Goal: Information Seeking & Learning: Learn about a topic

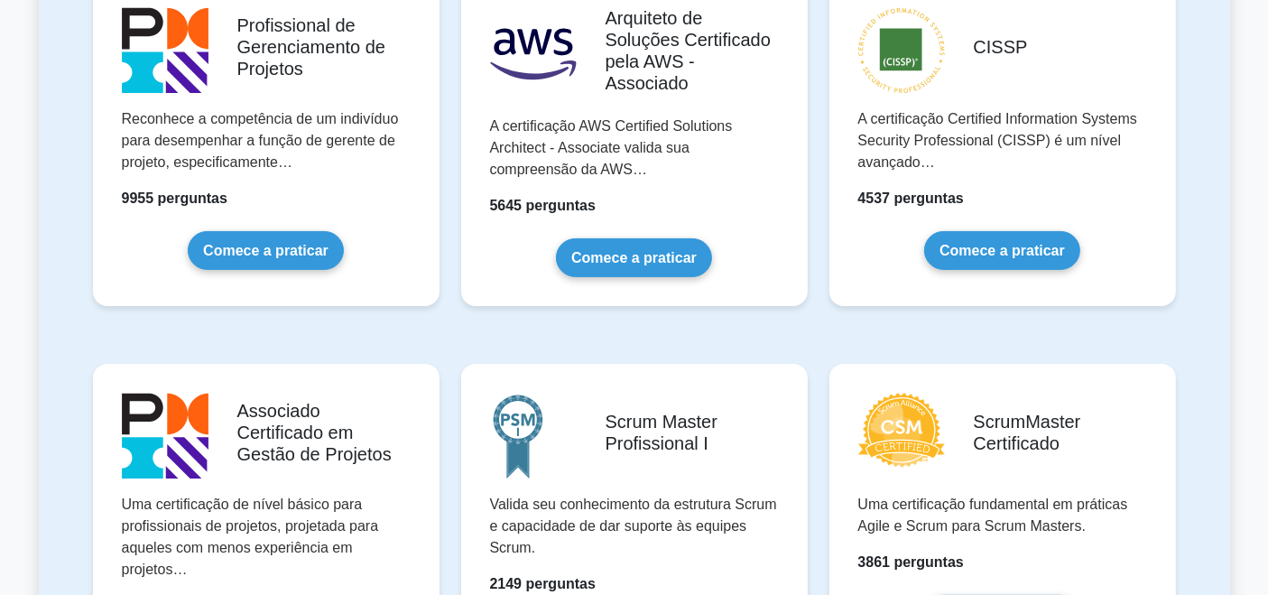
scroll to position [455, 0]
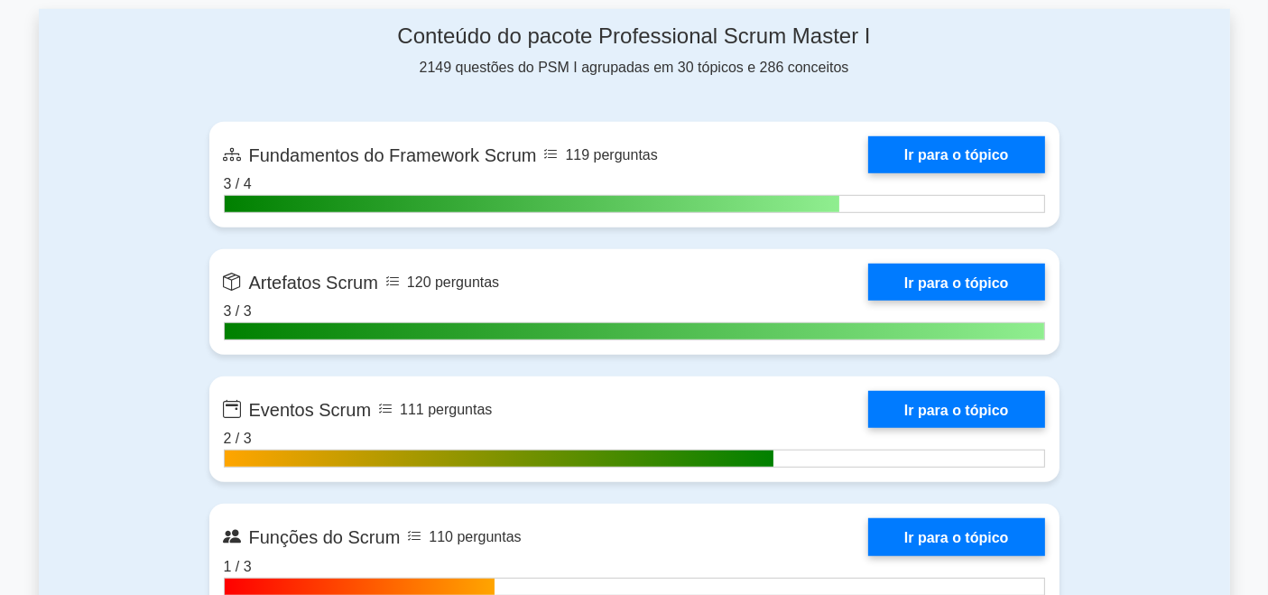
scroll to position [1112, 0]
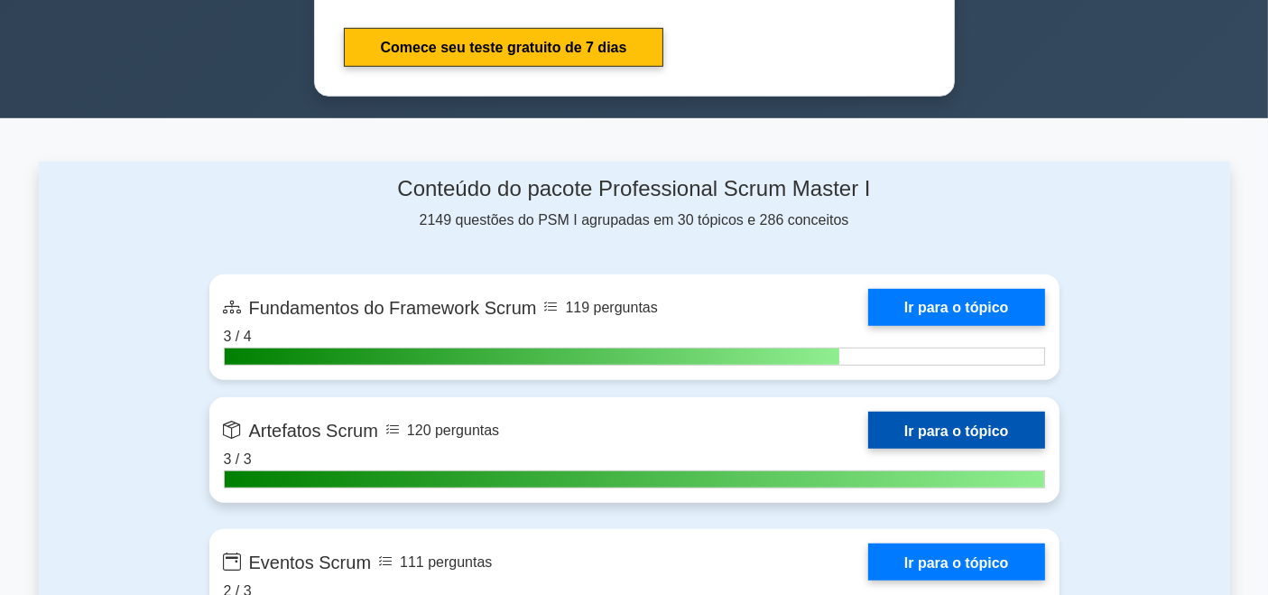
click at [868, 411] on link "Ir para o tópico" at bounding box center [956, 429] width 177 height 37
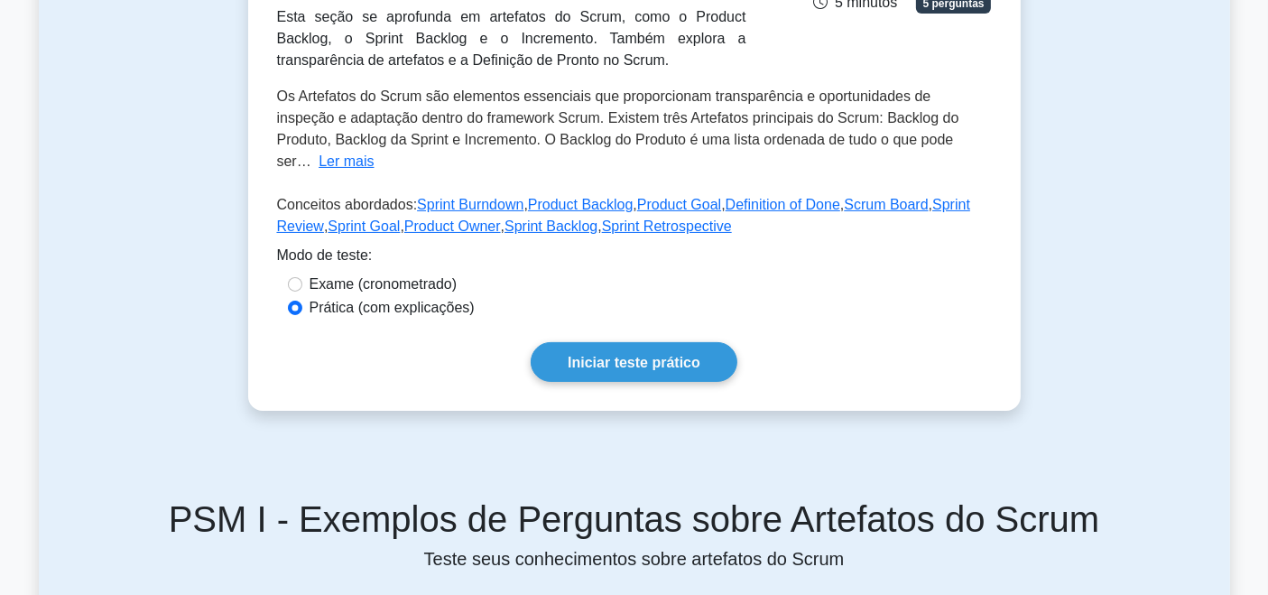
scroll to position [324, 0]
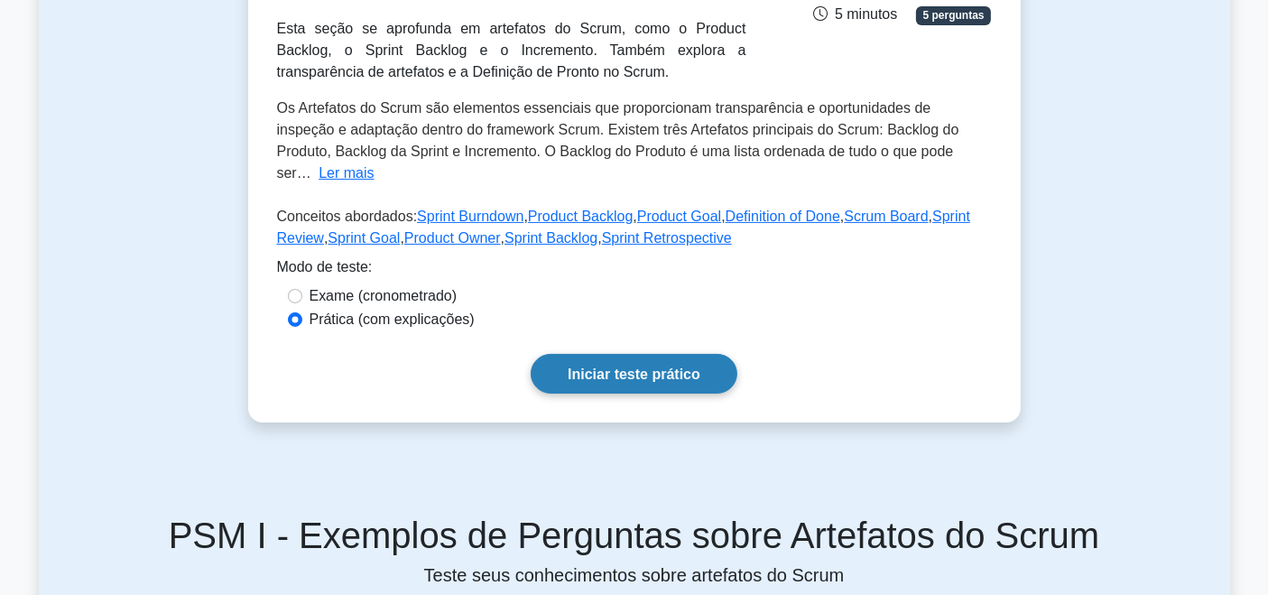
click at [568, 366] on font "Iniciar teste prático" at bounding box center [634, 373] width 133 height 15
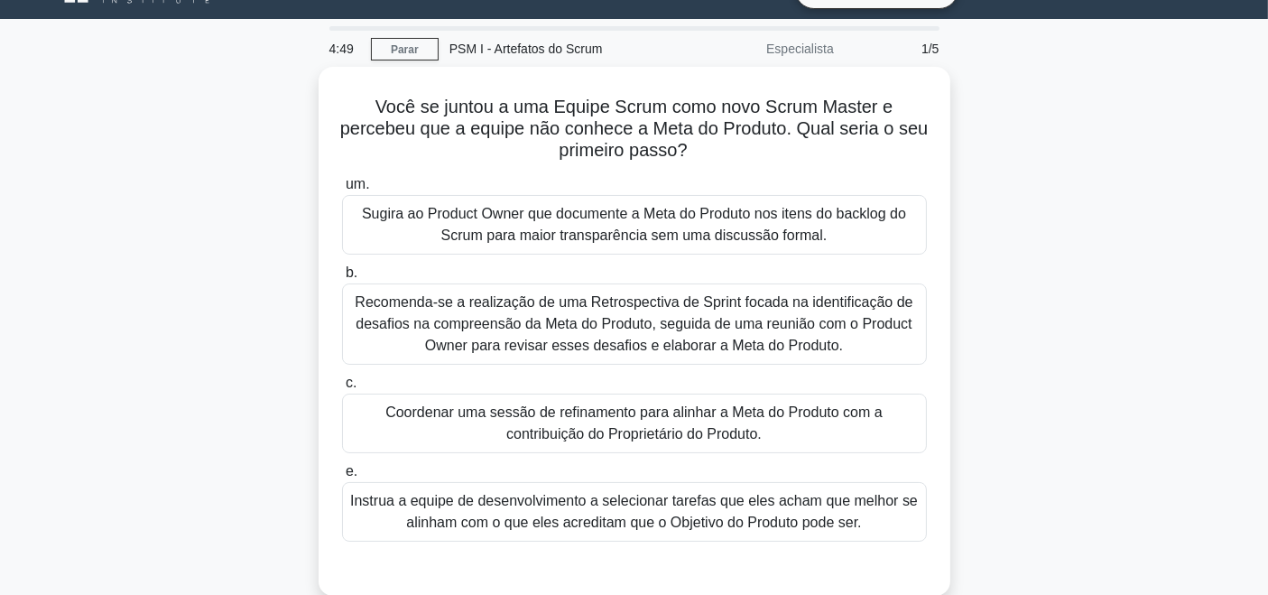
scroll to position [40, 0]
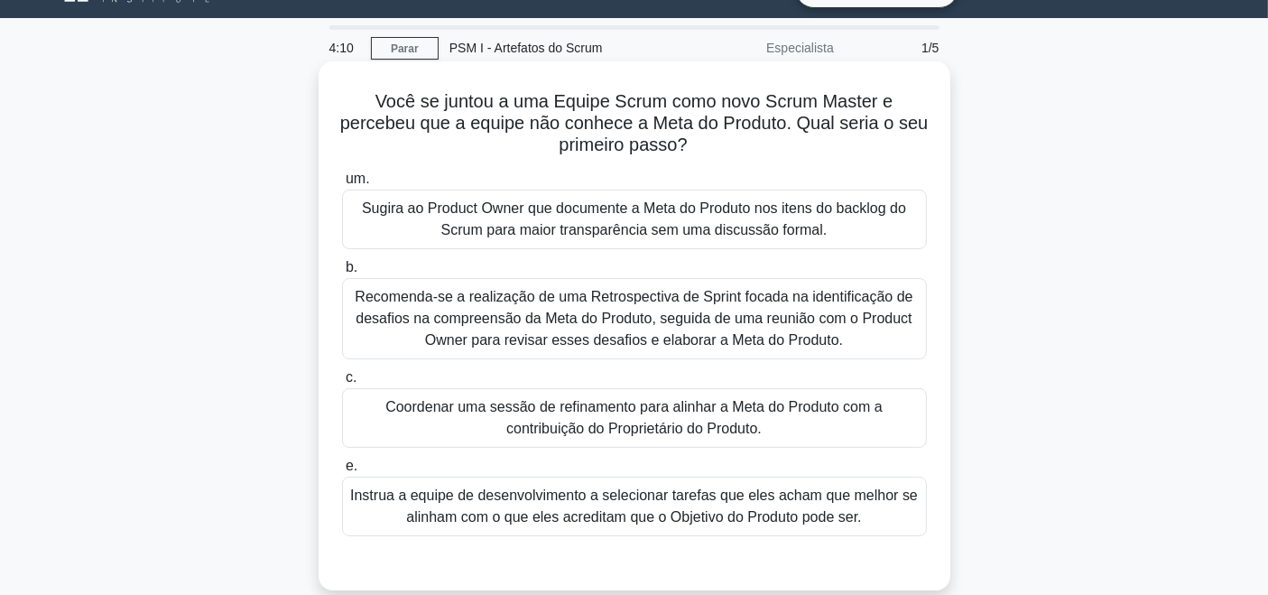
click at [837, 329] on font "Recomenda-se a realização de uma Retrospectiva de Sprint focada na identificaçã…" at bounding box center [634, 318] width 558 height 59
click at [342, 273] on input "b. Recomenda-se a realização de uma Retrospectiva de Sprint focada na identific…" at bounding box center [342, 268] width 0 height 12
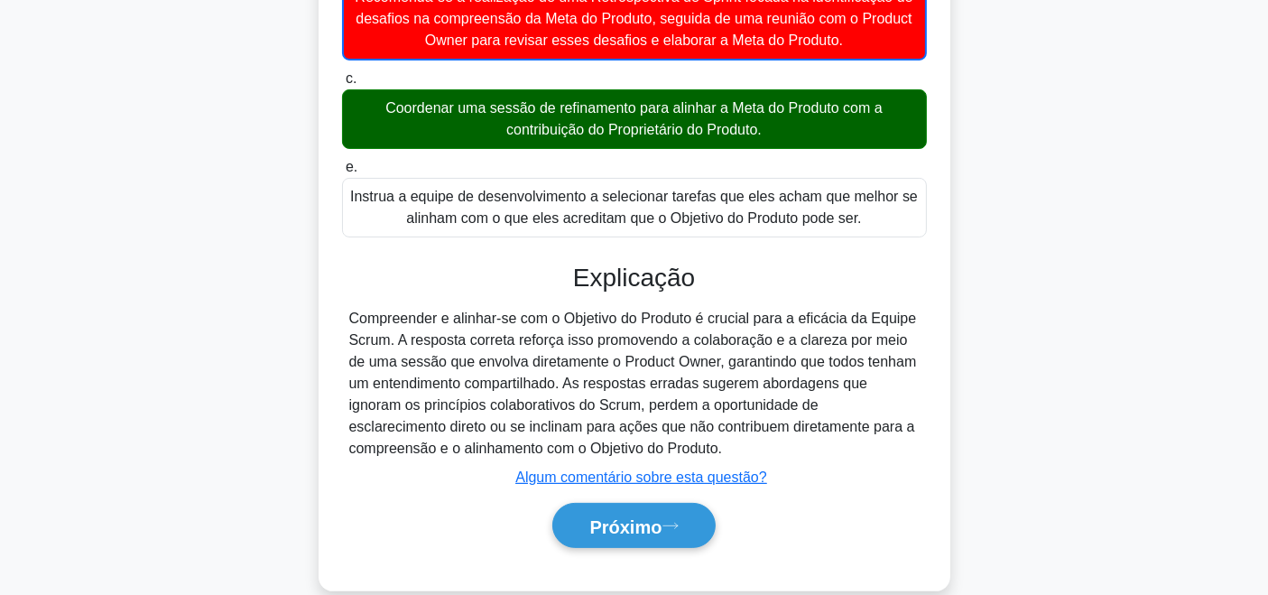
scroll to position [340, 0]
click at [661, 525] on font "Próximo" at bounding box center [625, 526] width 72 height 20
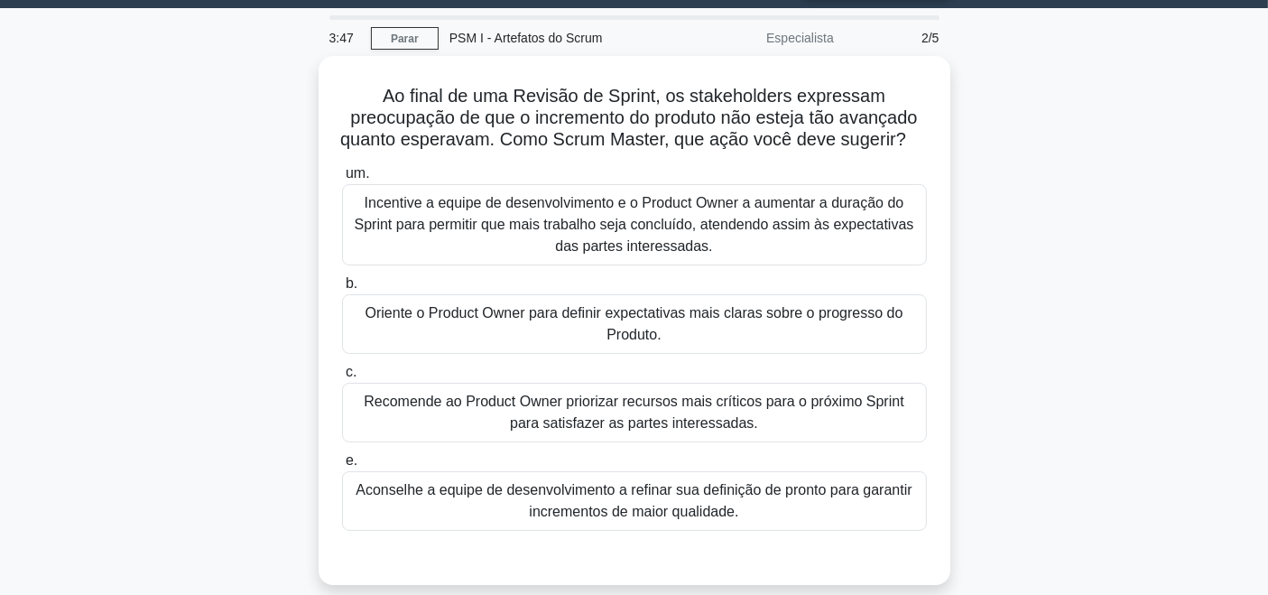
scroll to position [61, 0]
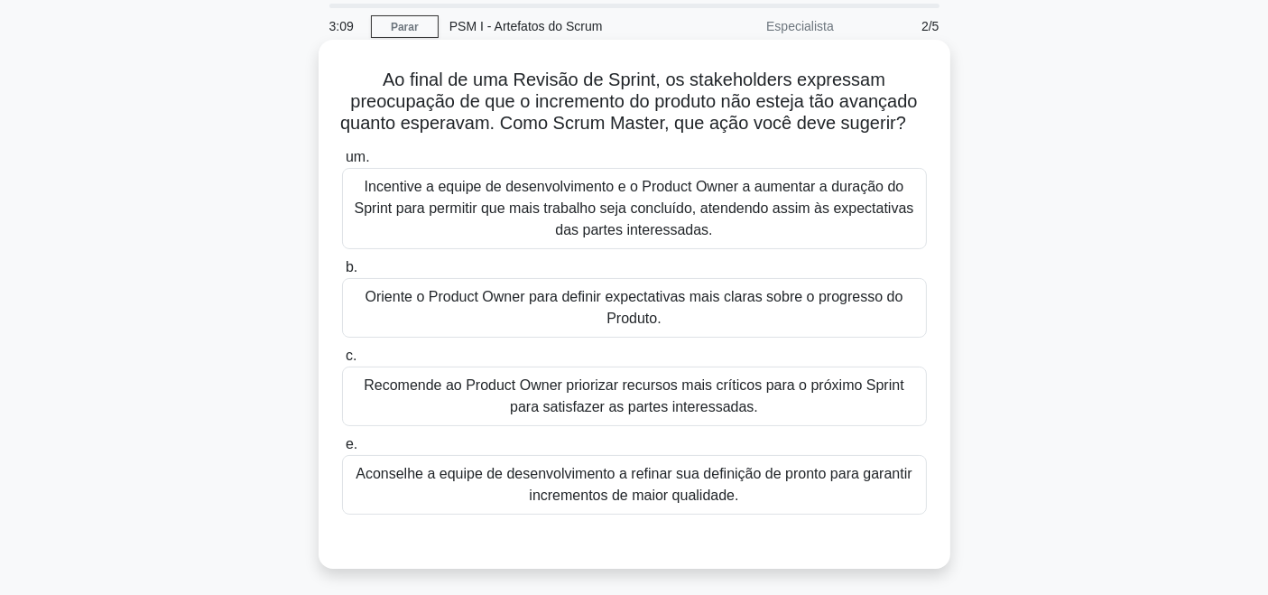
click at [807, 506] on font "Aconselhe a equipe de desenvolvimento a refinar sua definição de pronto para ga…" at bounding box center [634, 484] width 568 height 43
click at [342, 450] on input "e. Aconselhe a equipe de desenvolvimento a refinar sua definição de pronto para…" at bounding box center [342, 445] width 0 height 12
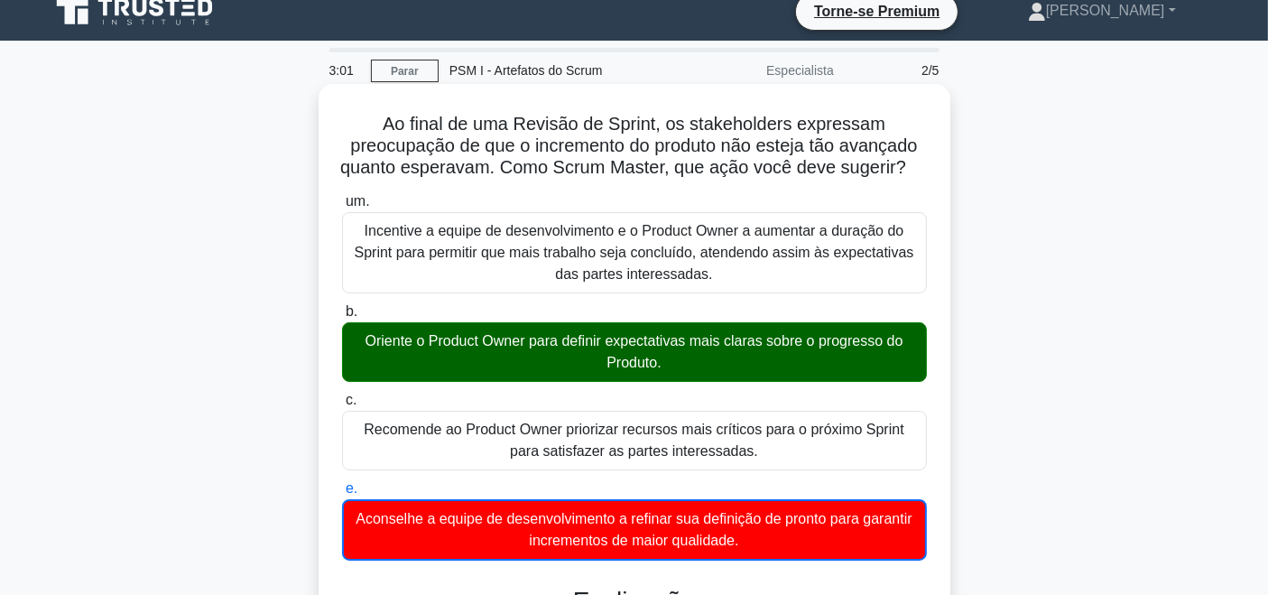
scroll to position [405, 0]
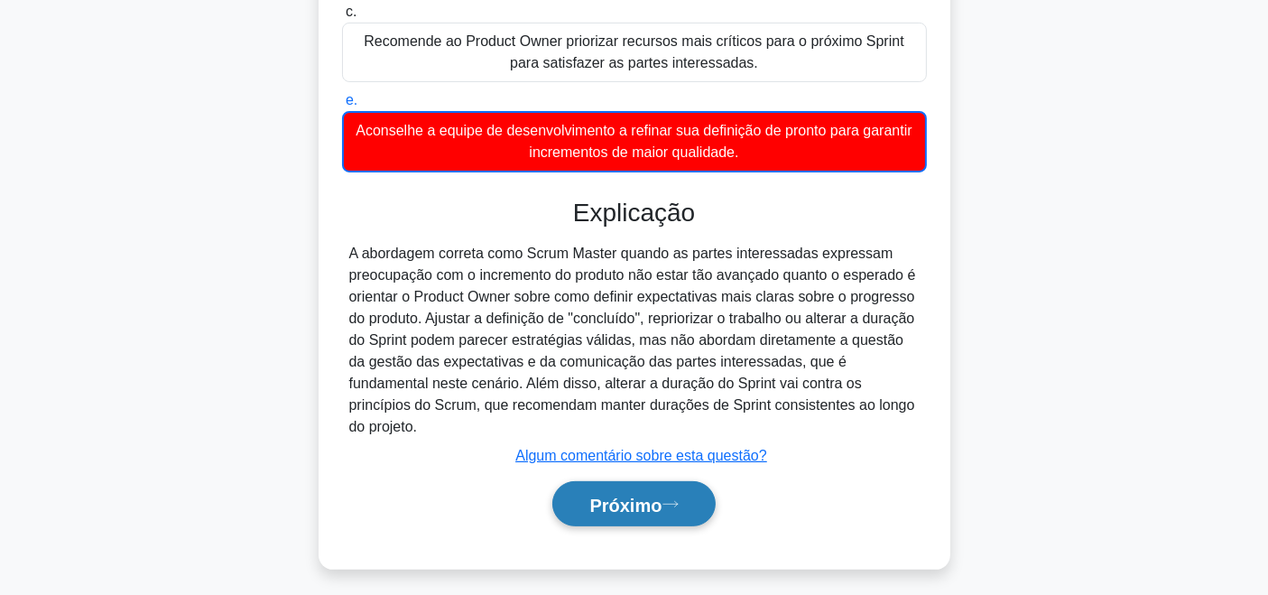
click at [622, 514] on font "Próximo" at bounding box center [625, 504] width 72 height 20
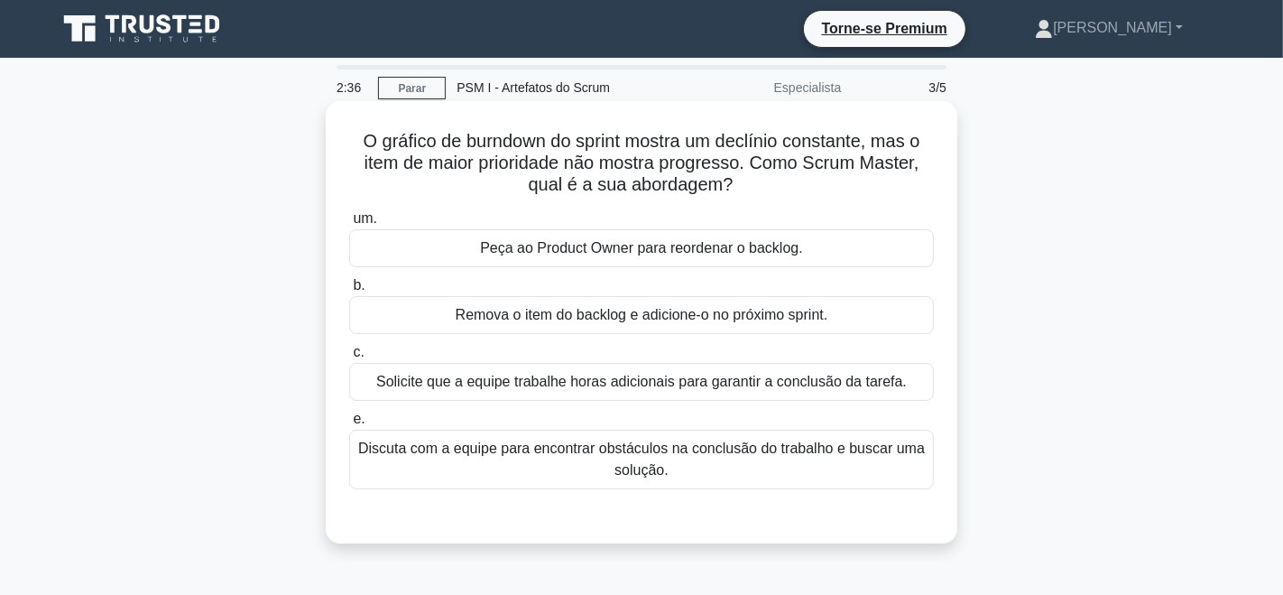
click at [831, 470] on font "Discuta com a equipe para encontrar obstáculos na conclusão do trabalho e busca…" at bounding box center [641, 459] width 568 height 43
click at [349, 425] on input "e. Discuta com a equipe para encontrar obstáculos na conclusão do trabalho e bu…" at bounding box center [349, 419] width 0 height 12
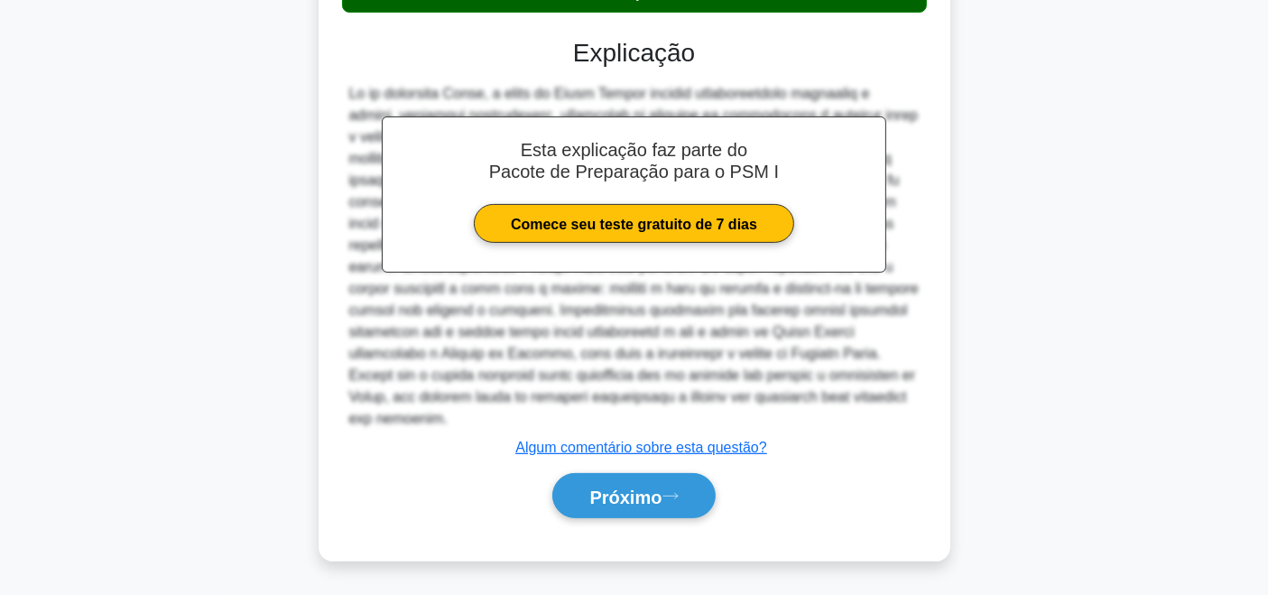
scroll to position [603, 0]
click at [668, 519] on button "Próximo" at bounding box center [633, 496] width 162 height 46
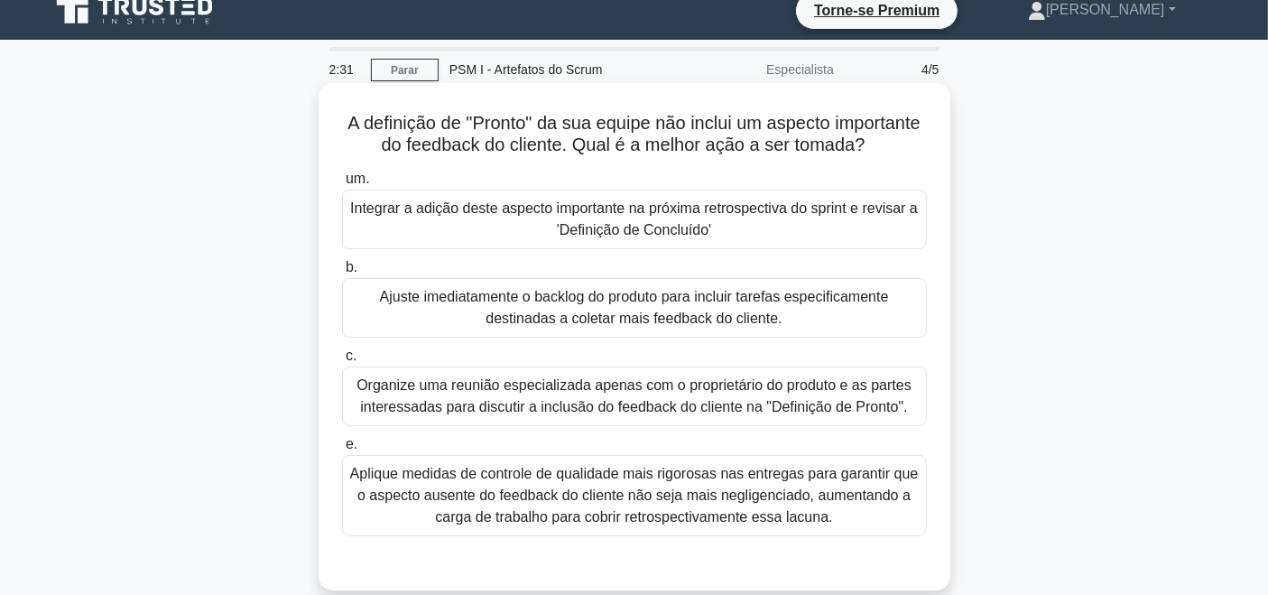
scroll to position [40, 0]
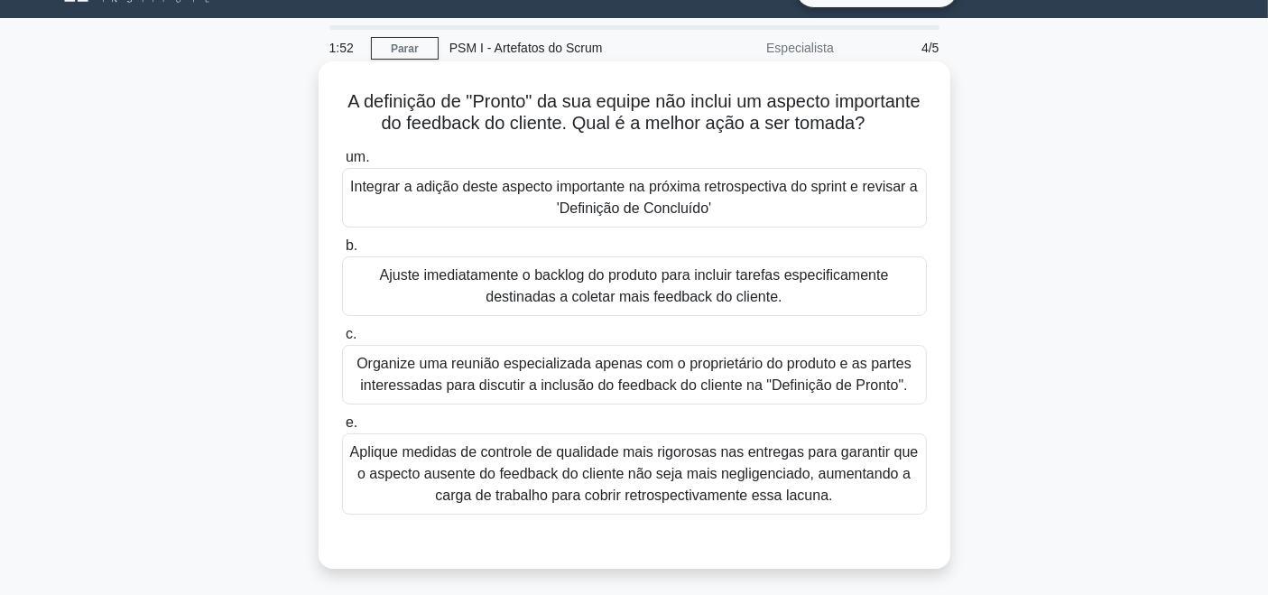
click at [780, 217] on font "Integrar a adição deste aspecto importante na próxima retrospectiva do sprint e…" at bounding box center [634, 197] width 568 height 43
click at [342, 163] on input "um. Integrar a adição deste aspecto importante na próxima retrospectiva do spri…" at bounding box center [342, 158] width 0 height 12
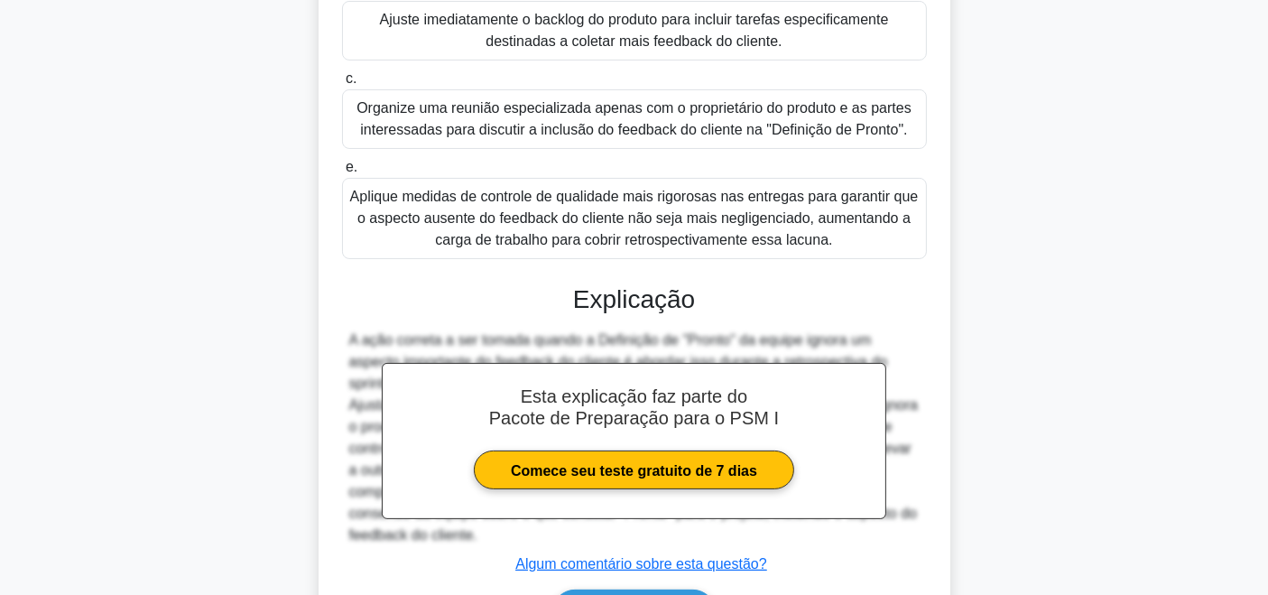
scroll to position [559, 0]
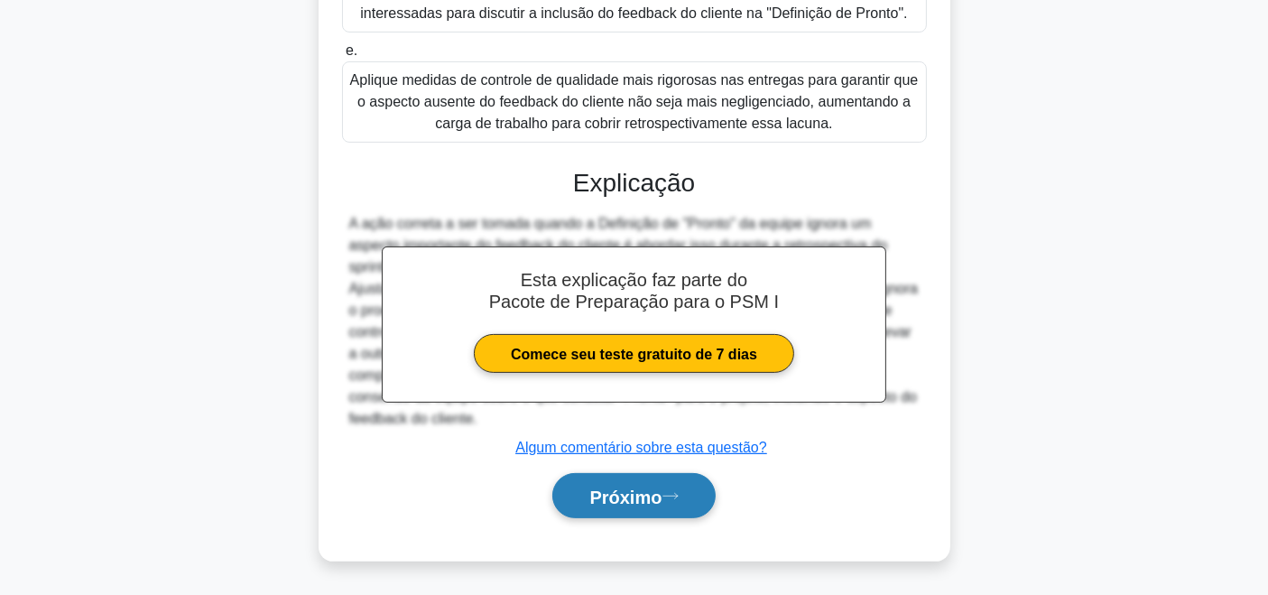
click at [599, 506] on font "Próximo" at bounding box center [625, 496] width 72 height 20
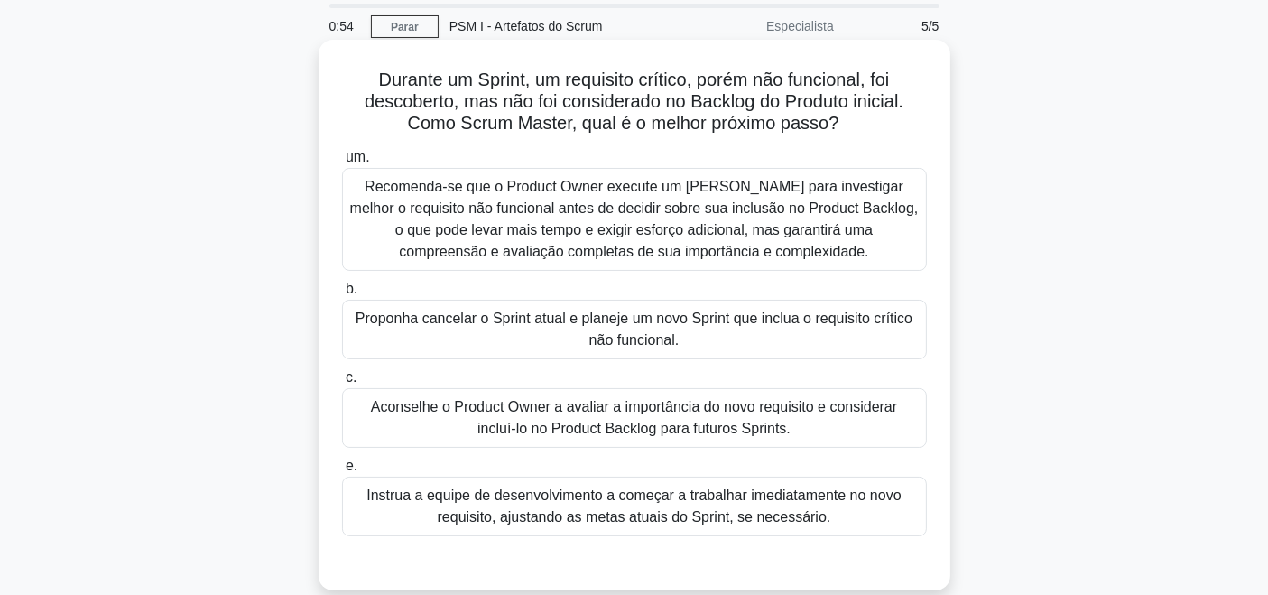
click at [814, 406] on font "Aconselhe o Product Owner a avaliar a importância do novo requisito e considera…" at bounding box center [634, 417] width 526 height 37
click at [342, 383] on input "c. Aconselhe o Product Owner a avaliar a importância do novo requisito e consid…" at bounding box center [342, 378] width 0 height 12
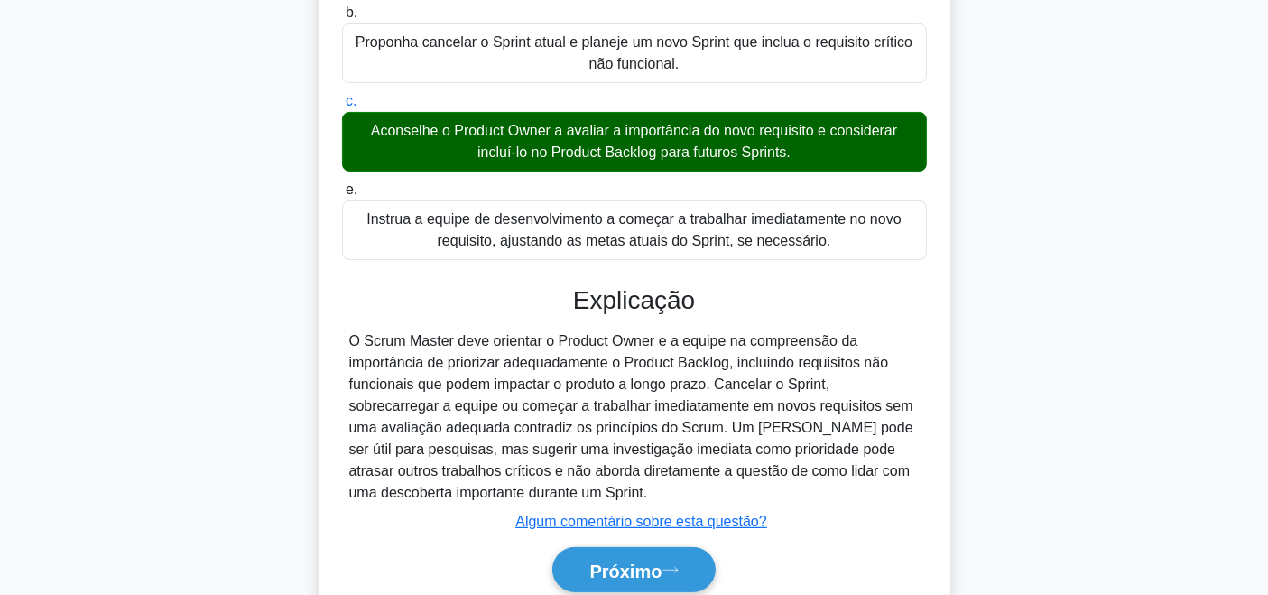
scroll to position [383, 0]
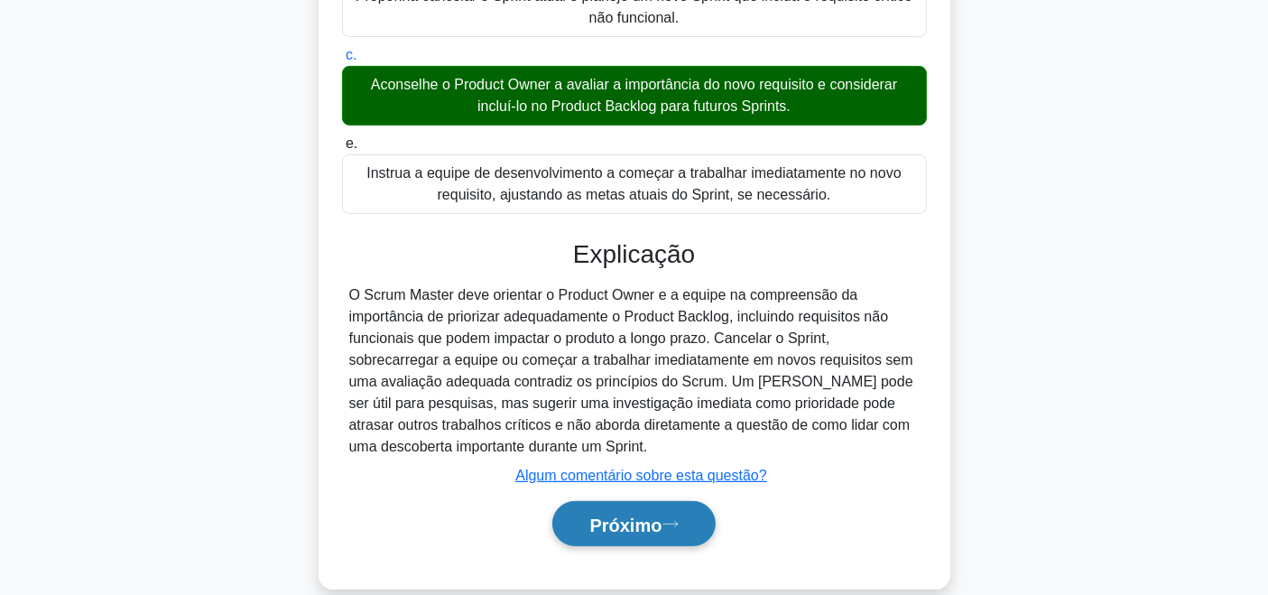
click at [637, 516] on font "Próximo" at bounding box center [625, 524] width 72 height 20
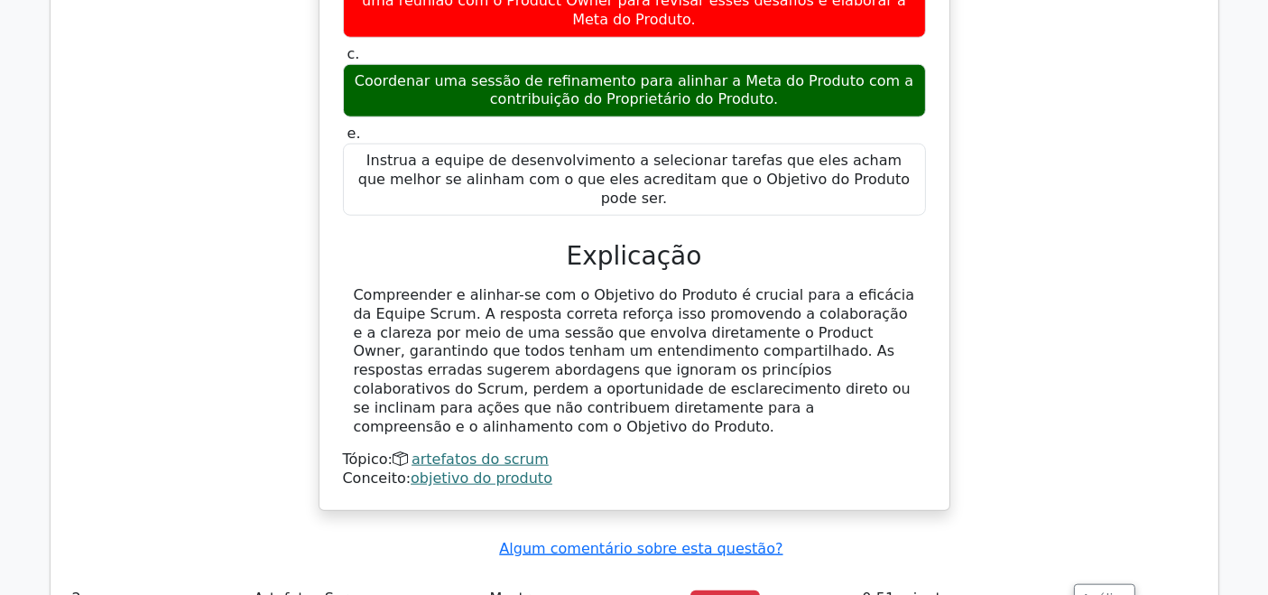
scroll to position [1806, 0]
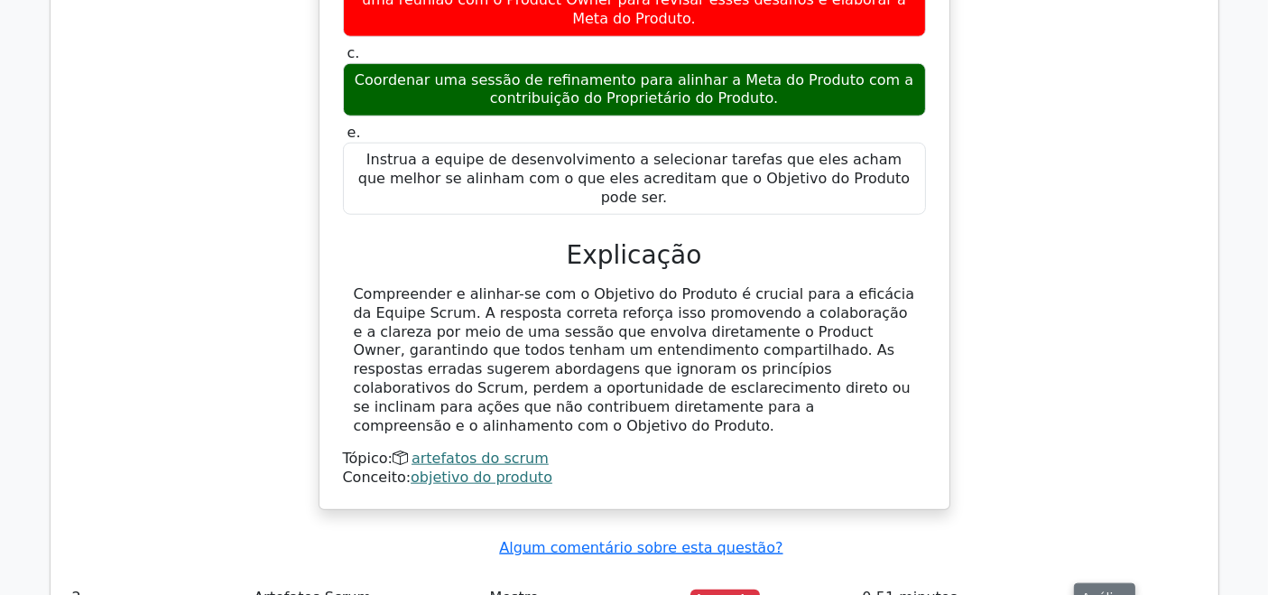
click at [1095, 590] on font "Análise" at bounding box center [1105, 597] width 46 height 14
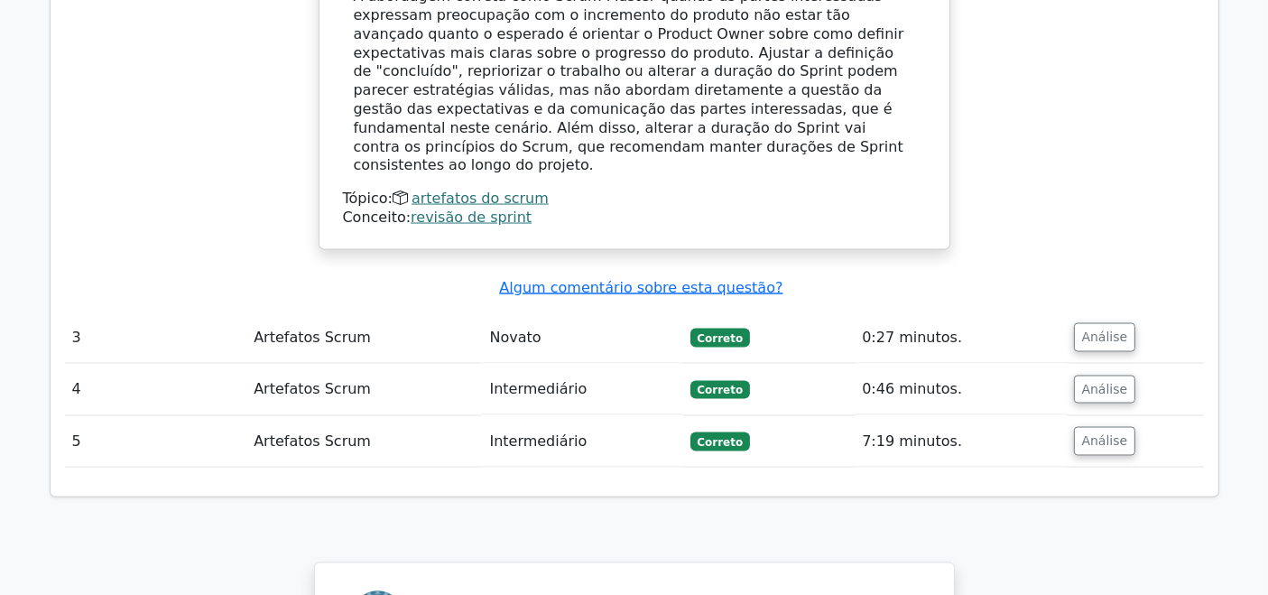
scroll to position [3236, 0]
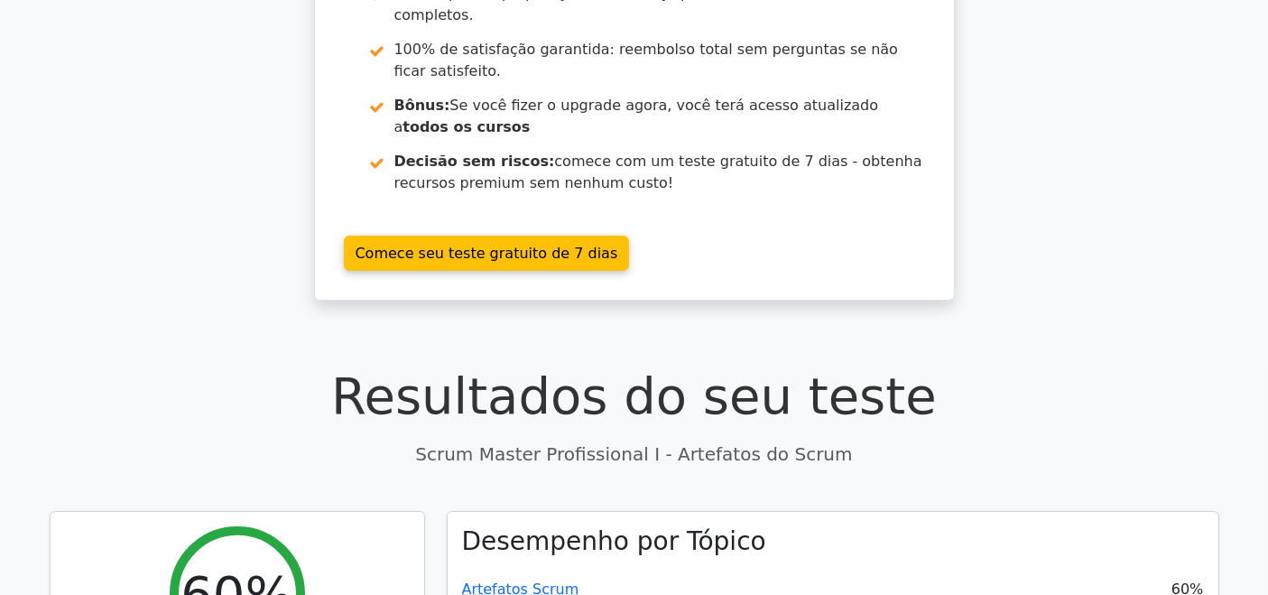
scroll to position [0, 0]
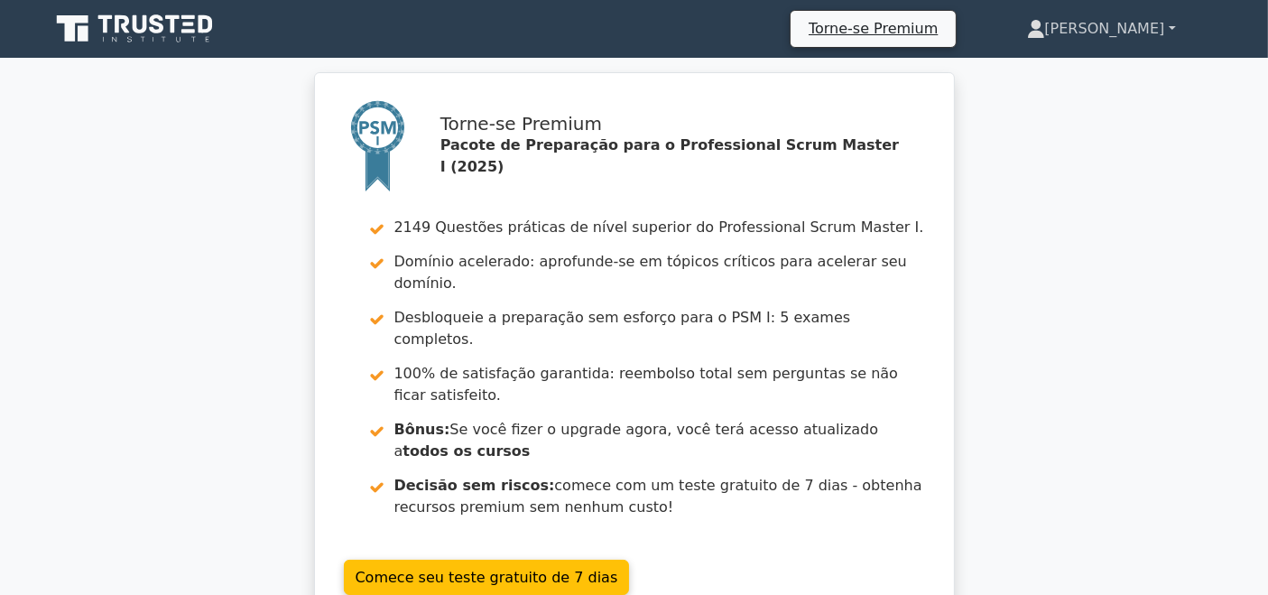
click at [1122, 31] on font "[PERSON_NAME]" at bounding box center [1105, 28] width 120 height 17
click at [1103, 68] on link "Perfil" at bounding box center [1055, 71] width 143 height 29
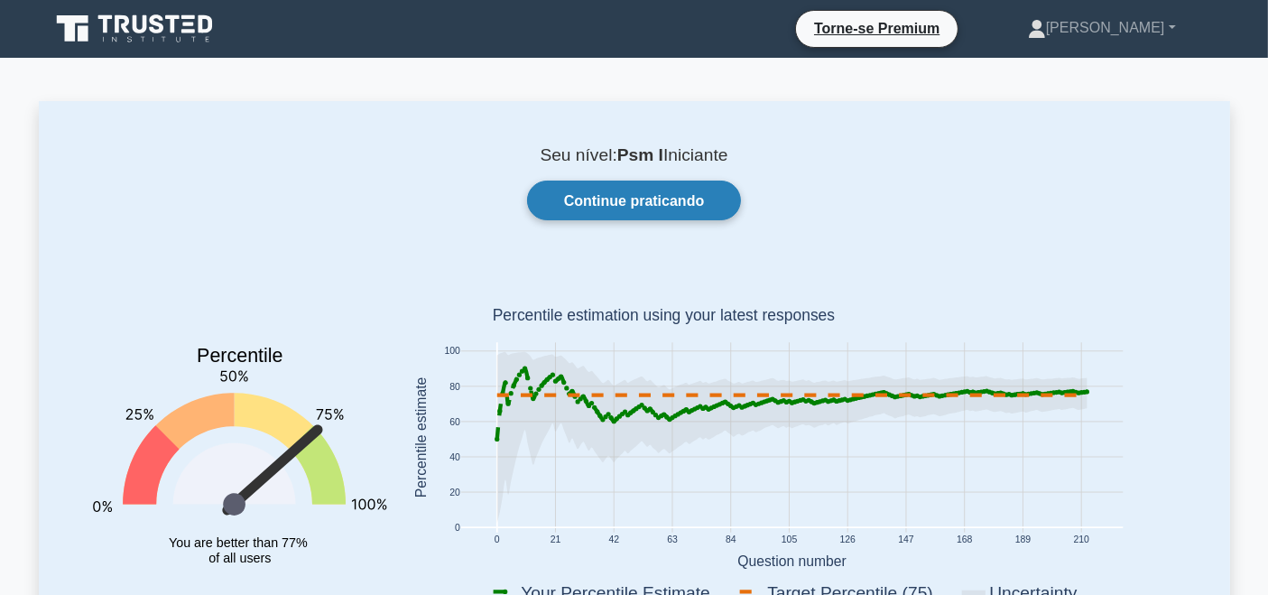
click at [660, 193] on font "Continue praticando" at bounding box center [634, 200] width 141 height 15
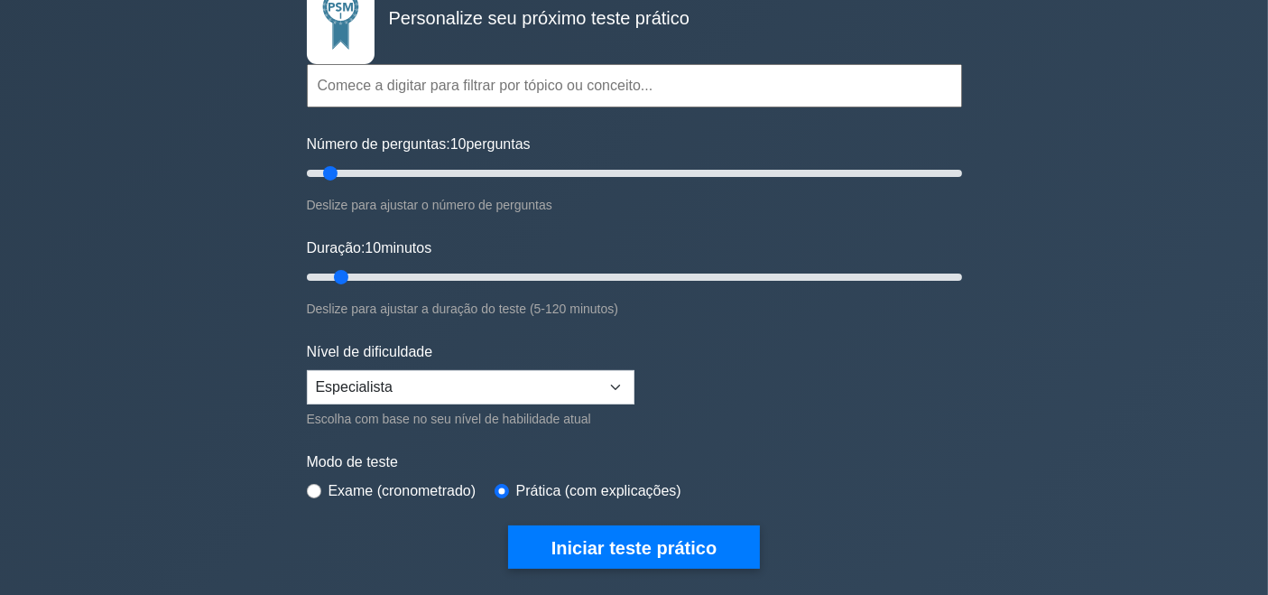
scroll to position [114, 0]
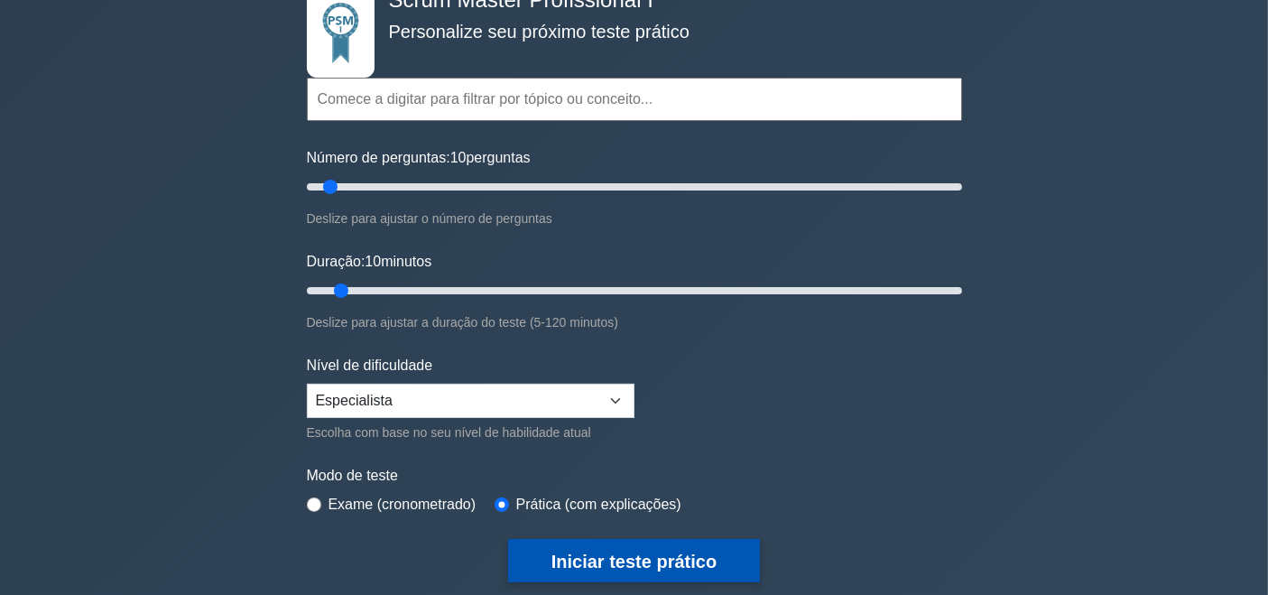
click at [679, 551] on font "Iniciar teste prático" at bounding box center [633, 561] width 165 height 20
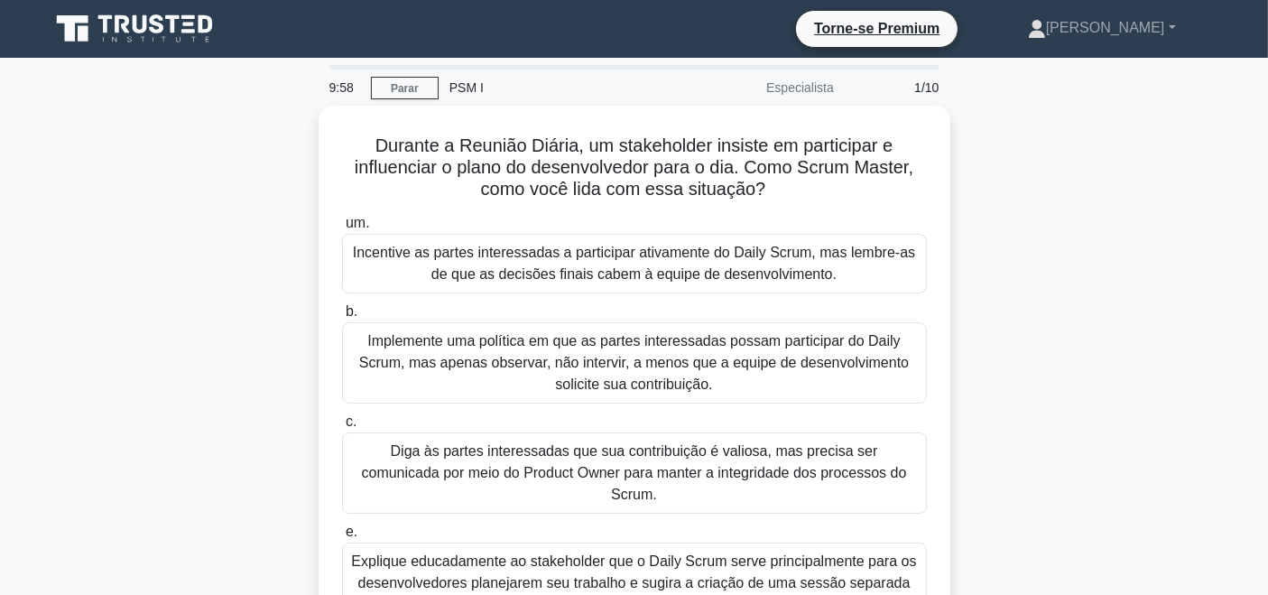
scroll to position [61, 0]
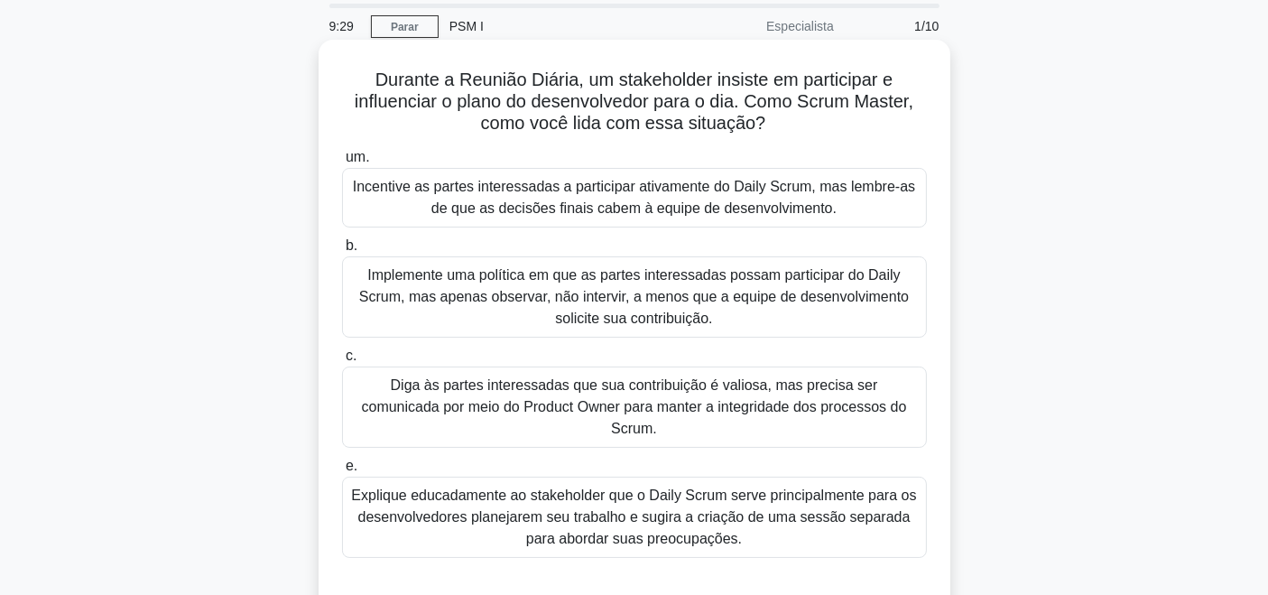
click at [836, 388] on font "Diga às partes interessadas que sua contribuição é valiosa, mas precisa ser com…" at bounding box center [634, 406] width 568 height 65
click at [342, 362] on input "c. Diga às partes interessadas que sua contribuição é valiosa, mas precisa ser …" at bounding box center [342, 356] width 0 height 12
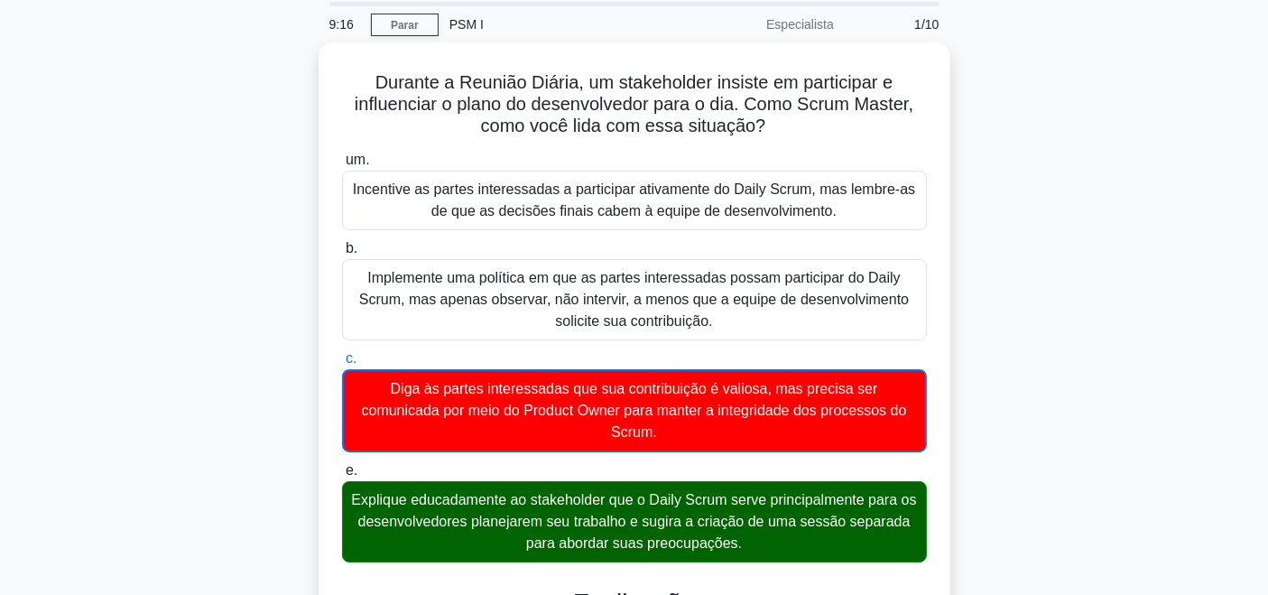
scroll to position [492, 0]
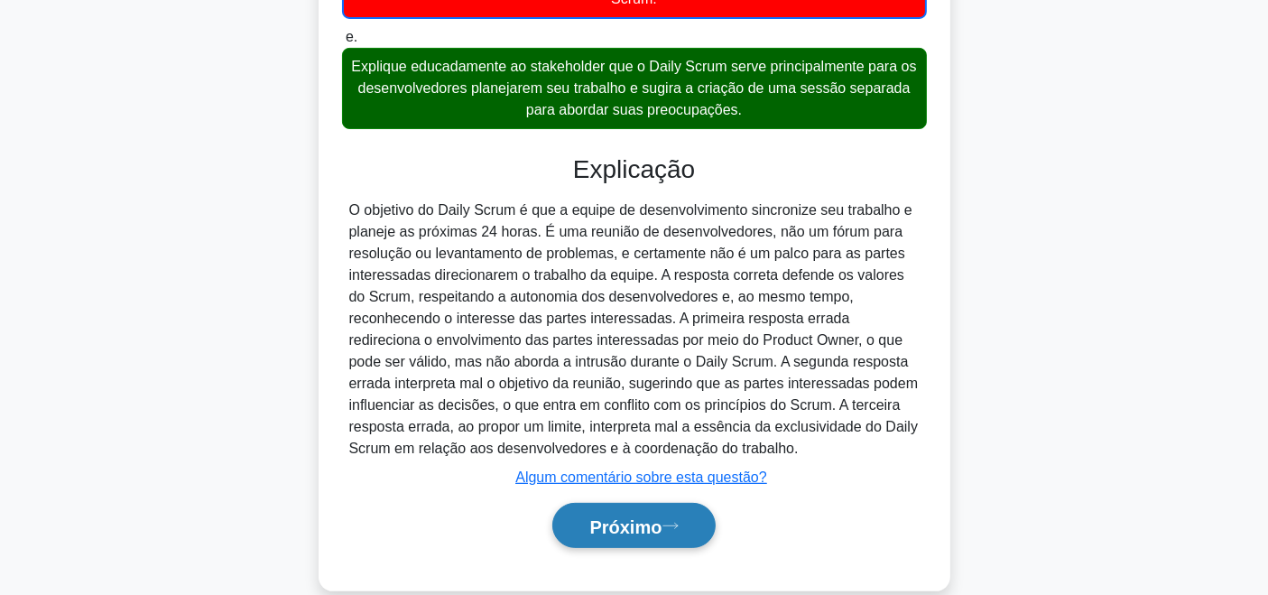
click at [667, 503] on button "Próximo" at bounding box center [633, 526] width 162 height 46
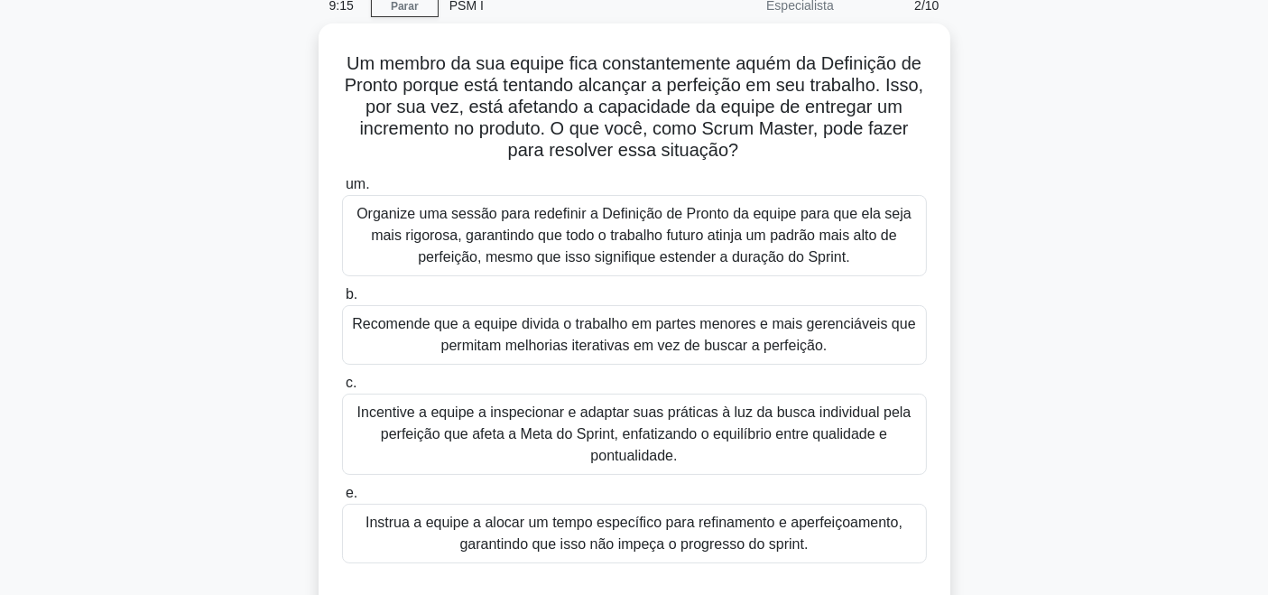
scroll to position [105, 0]
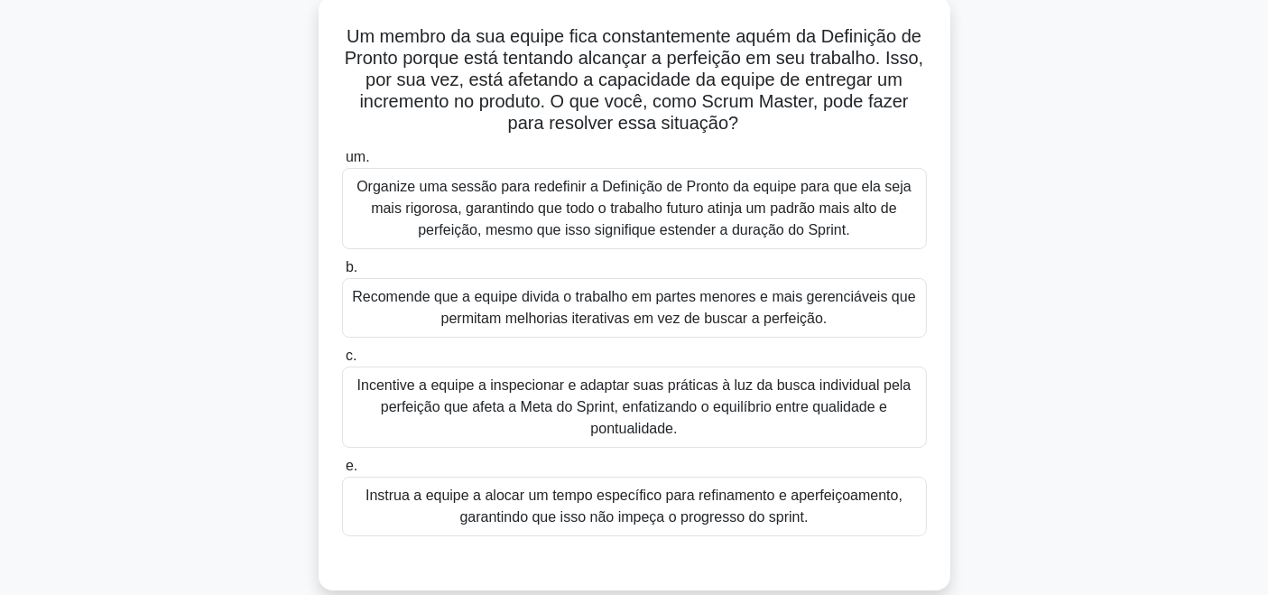
click at [853, 309] on font "Recomende que a equipe divida o trabalho em partes menores e mais gerenciáveis …" at bounding box center [634, 307] width 568 height 43
click at [342, 273] on input "b. Recomende que a equipe divida o trabalho em partes menores e mais gerenciáve…" at bounding box center [342, 268] width 0 height 12
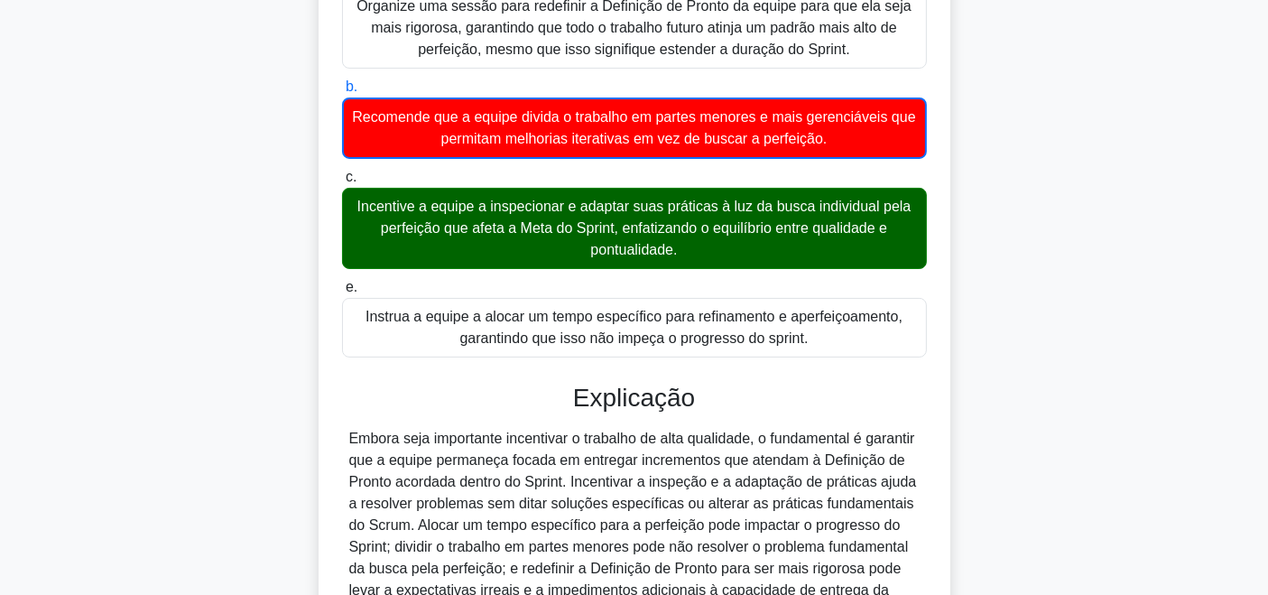
scroll to position [448, 0]
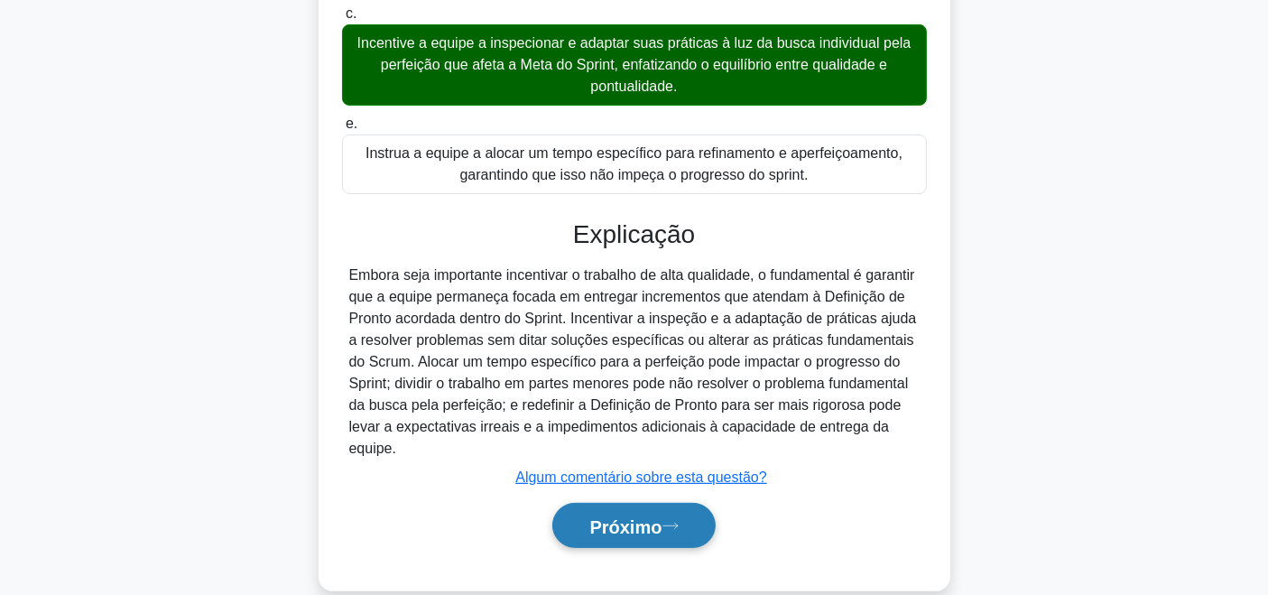
click at [596, 530] on button "Próximo" at bounding box center [633, 526] width 162 height 46
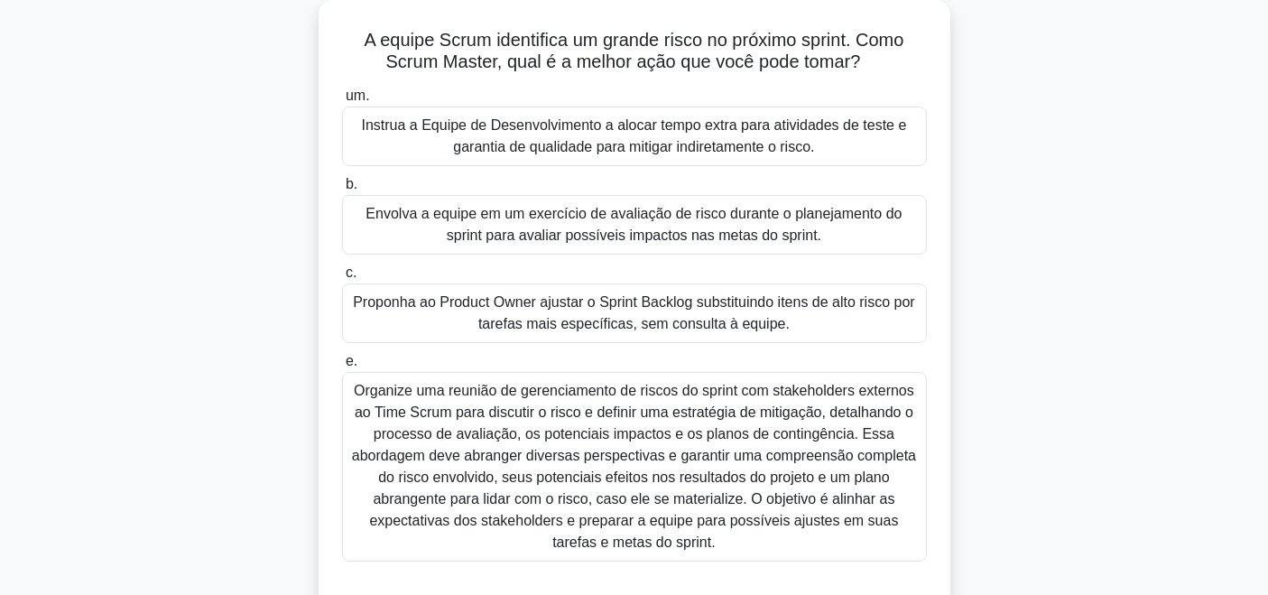
scroll to position [108, 0]
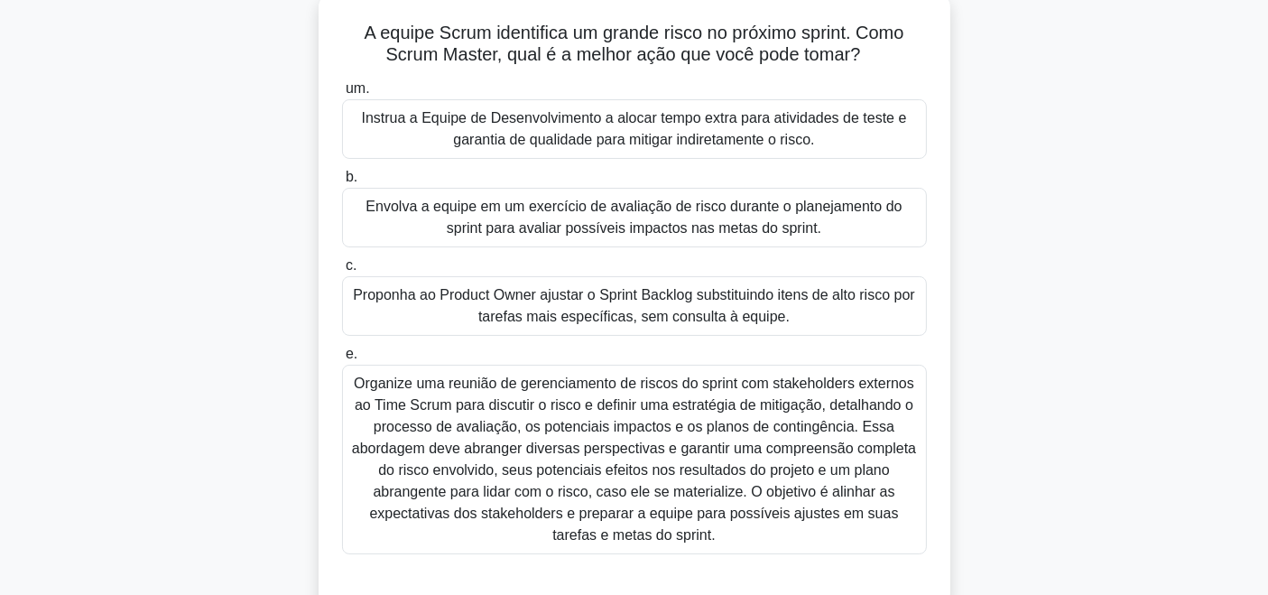
click at [845, 215] on font "Envolva a equipe em um exercício de avaliação de risco durante o planejamento d…" at bounding box center [634, 217] width 568 height 43
click at [342, 183] on input "b. Envolva a equipe em um exercício de avaliação de risco durante o planejament…" at bounding box center [342, 177] width 0 height 12
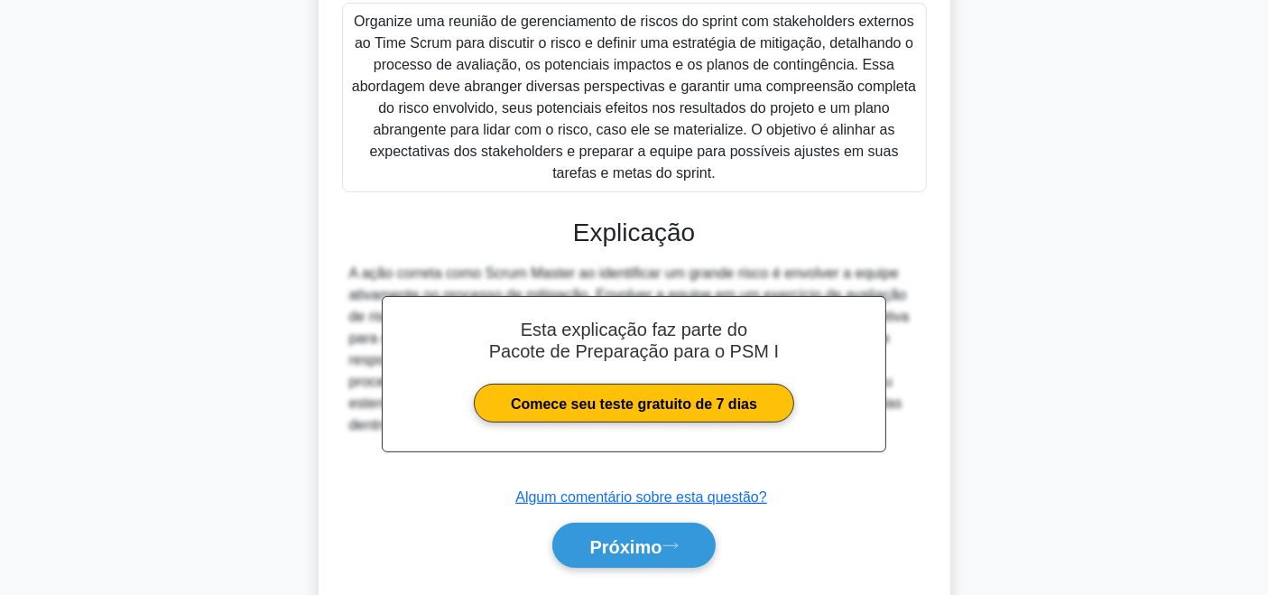
scroll to position [603, 0]
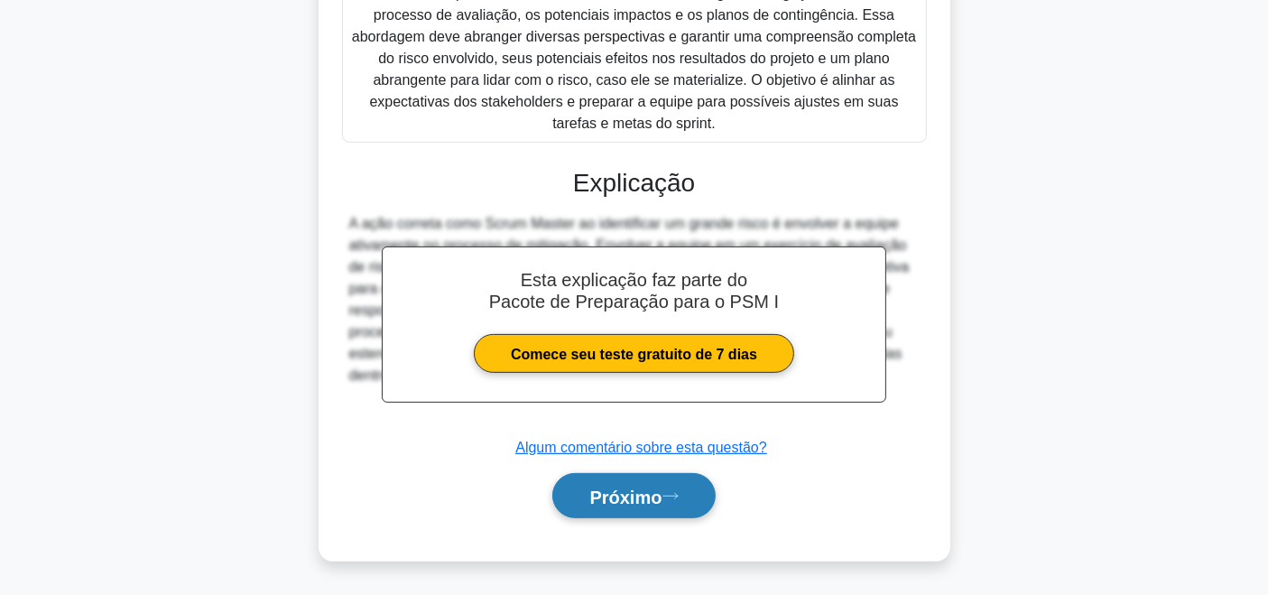
click at [634, 506] on font "Próximo" at bounding box center [625, 496] width 72 height 20
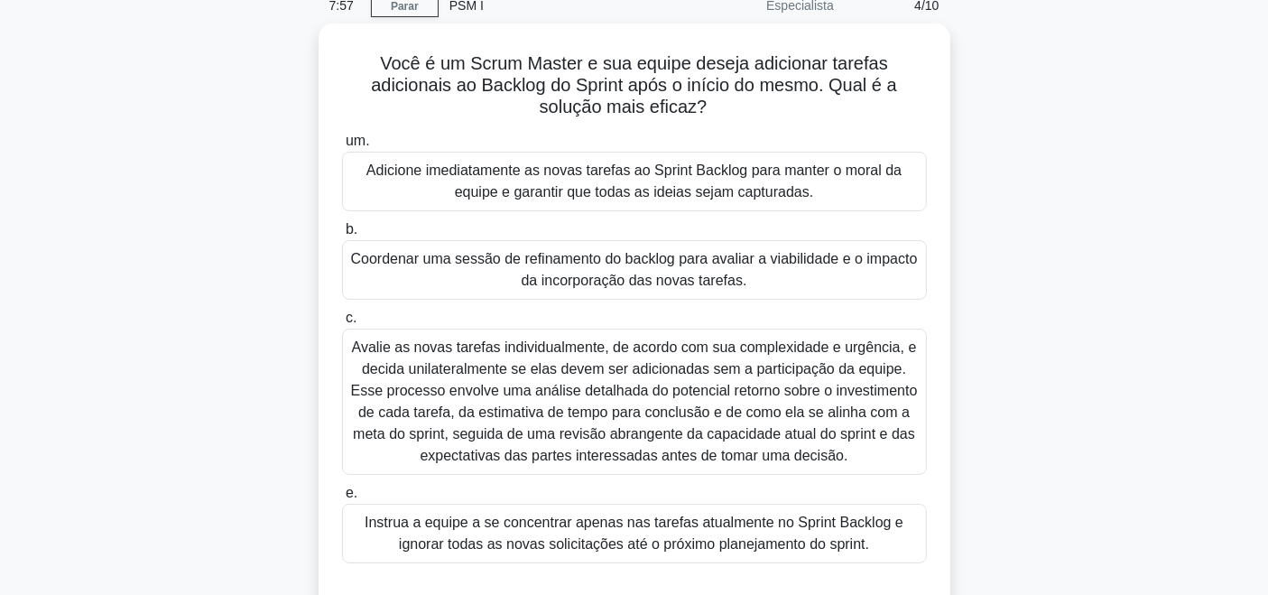
scroll to position [105, 0]
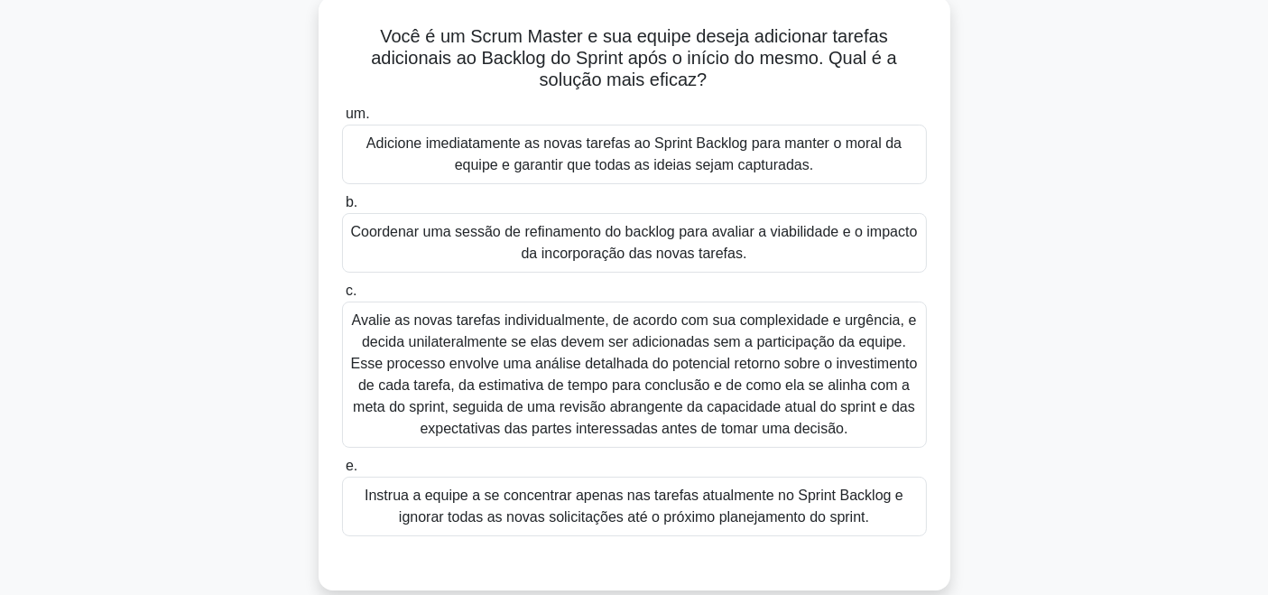
click at [775, 514] on font "Instrua a equipe a se concentrar apenas nas tarefas atualmente no Sprint Backlo…" at bounding box center [634, 505] width 539 height 37
click at [342, 472] on input "e. Instrua a equipe a se concentrar apenas nas tarefas atualmente no Sprint Bac…" at bounding box center [342, 466] width 0 height 12
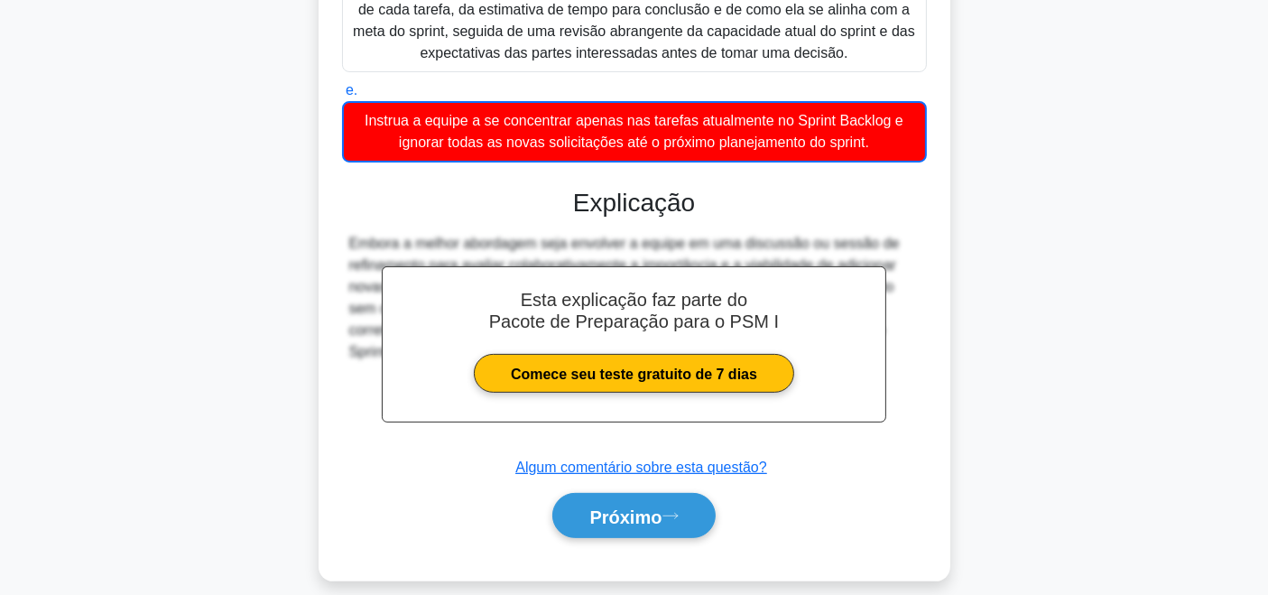
scroll to position [485, 0]
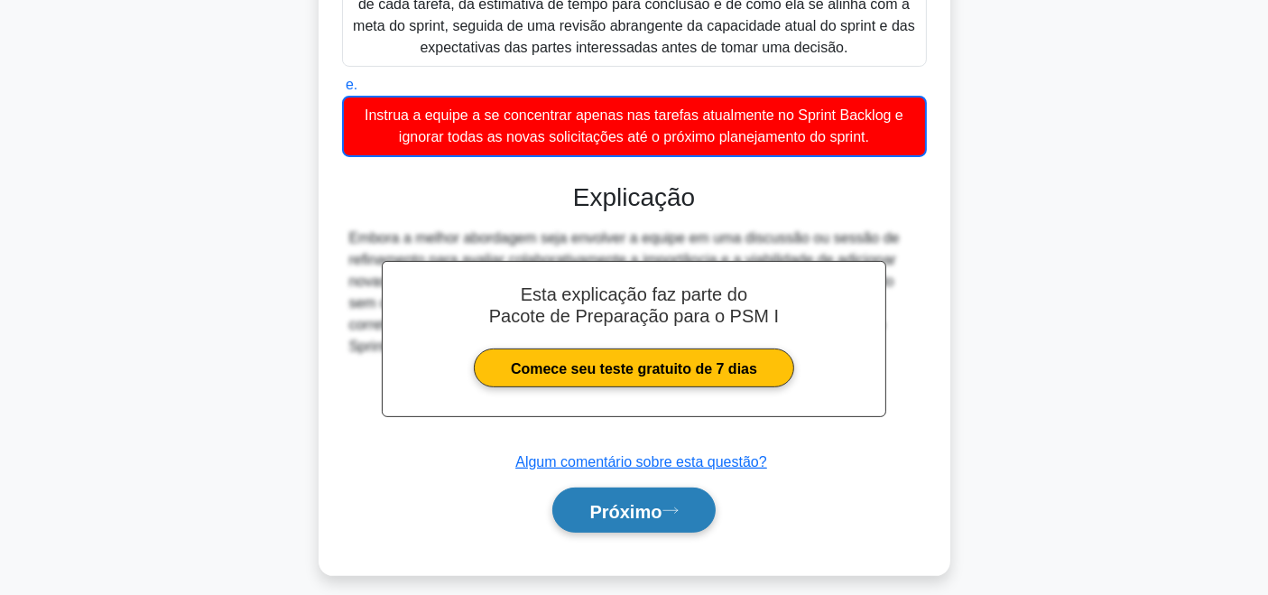
click at [639, 521] on font "Próximo" at bounding box center [625, 511] width 72 height 20
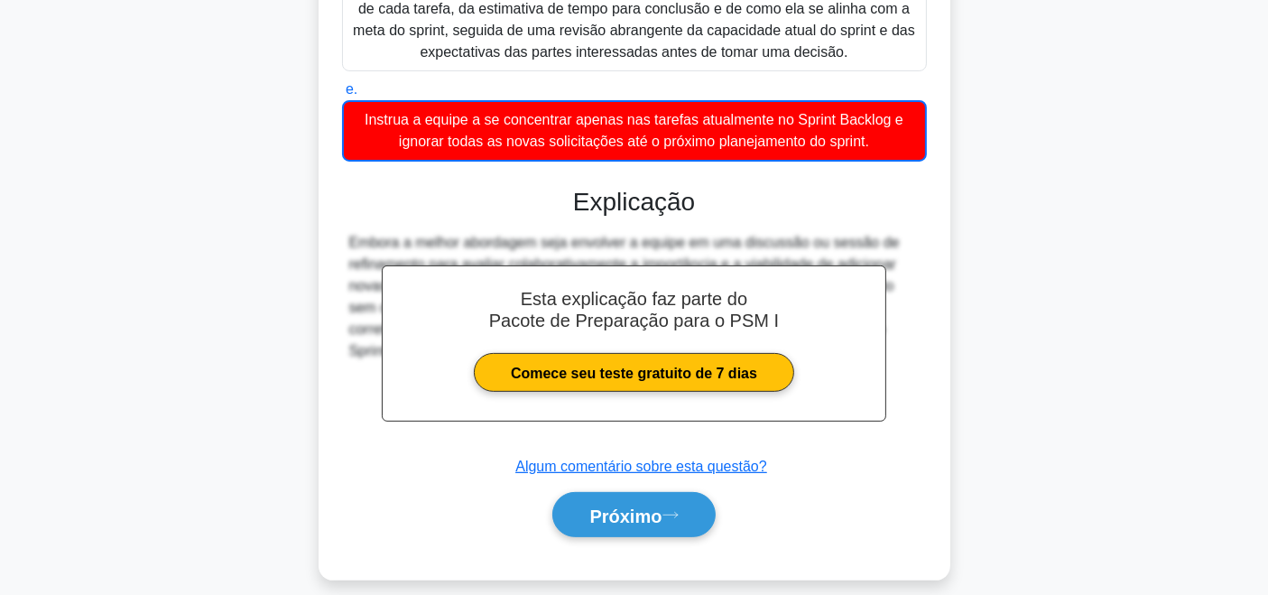
scroll to position [40, 0]
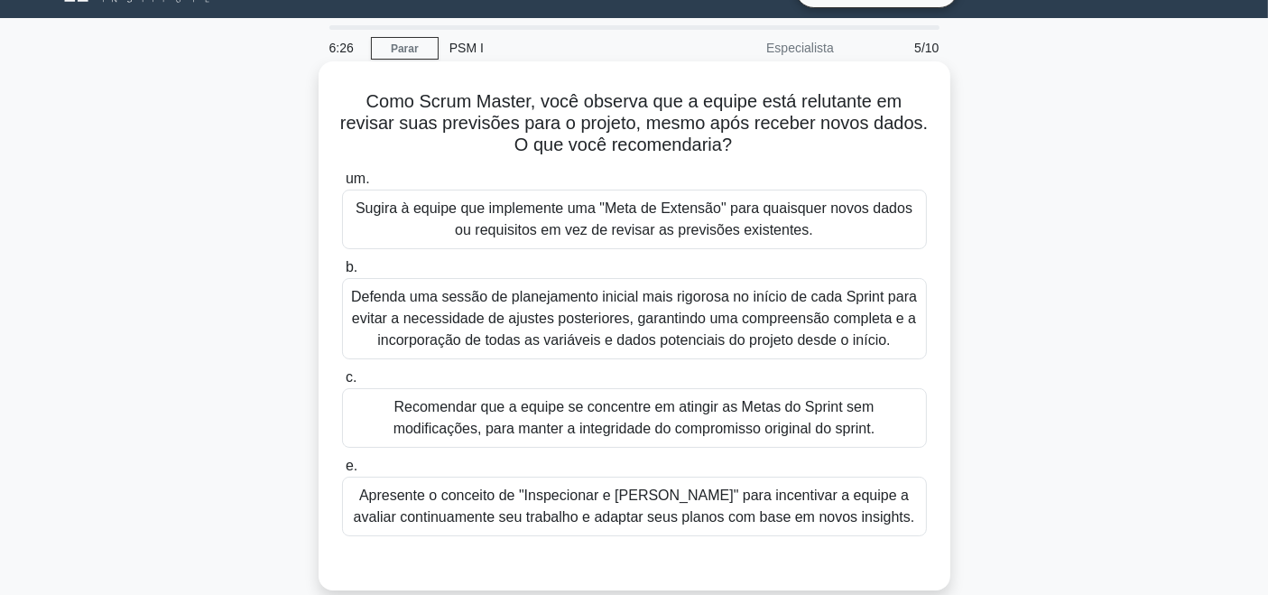
click at [861, 514] on font "Apresente o conceito de "Inspecionar e Adaptar" para incentivar a equipe a aval…" at bounding box center [634, 505] width 561 height 37
click at [342, 472] on input "e. Apresente o conceito de "Inspecionar e Adaptar" para incentivar a equipe a a…" at bounding box center [342, 466] width 0 height 12
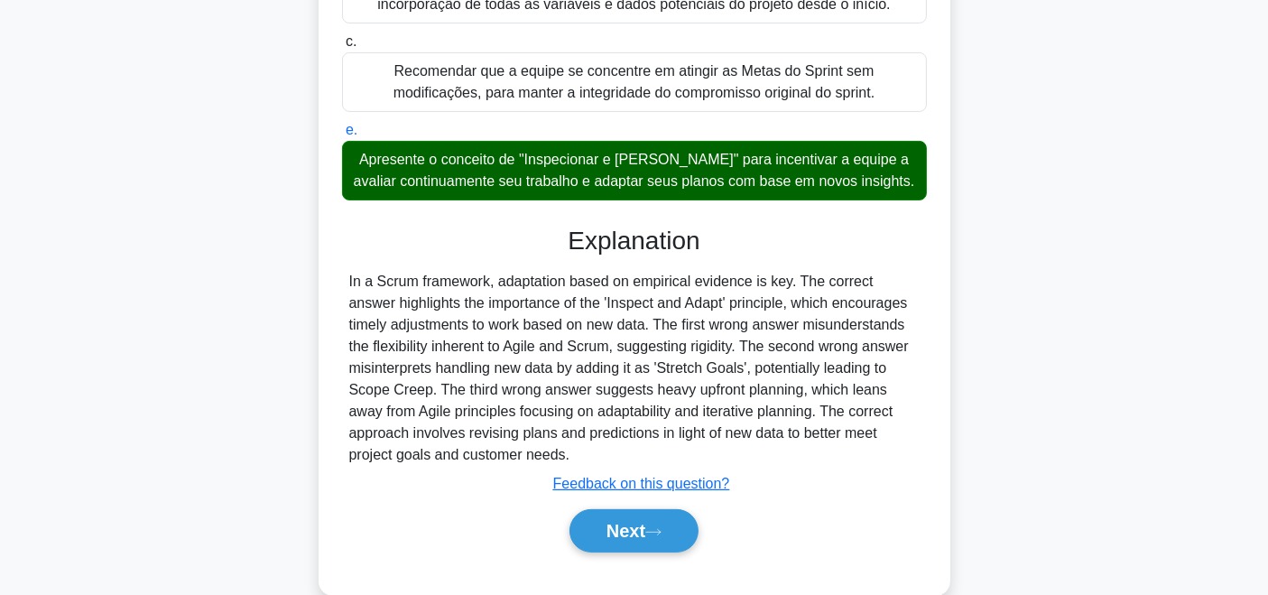
scroll to position [381, 0]
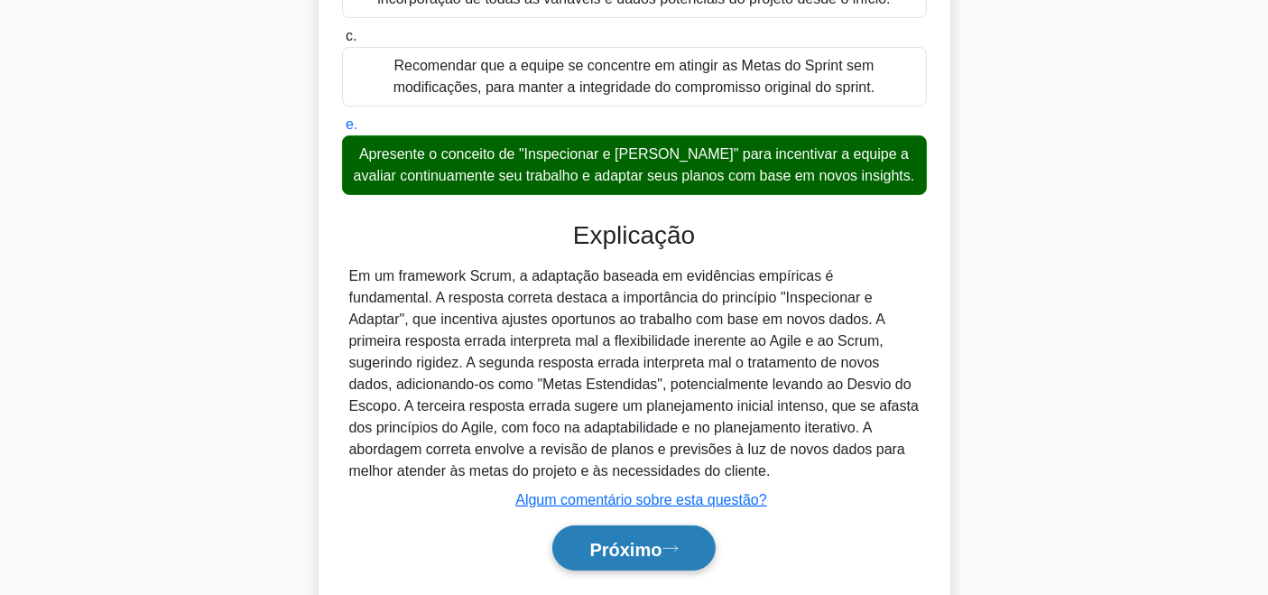
click at [608, 546] on font "Próximo" at bounding box center [625, 549] width 72 height 20
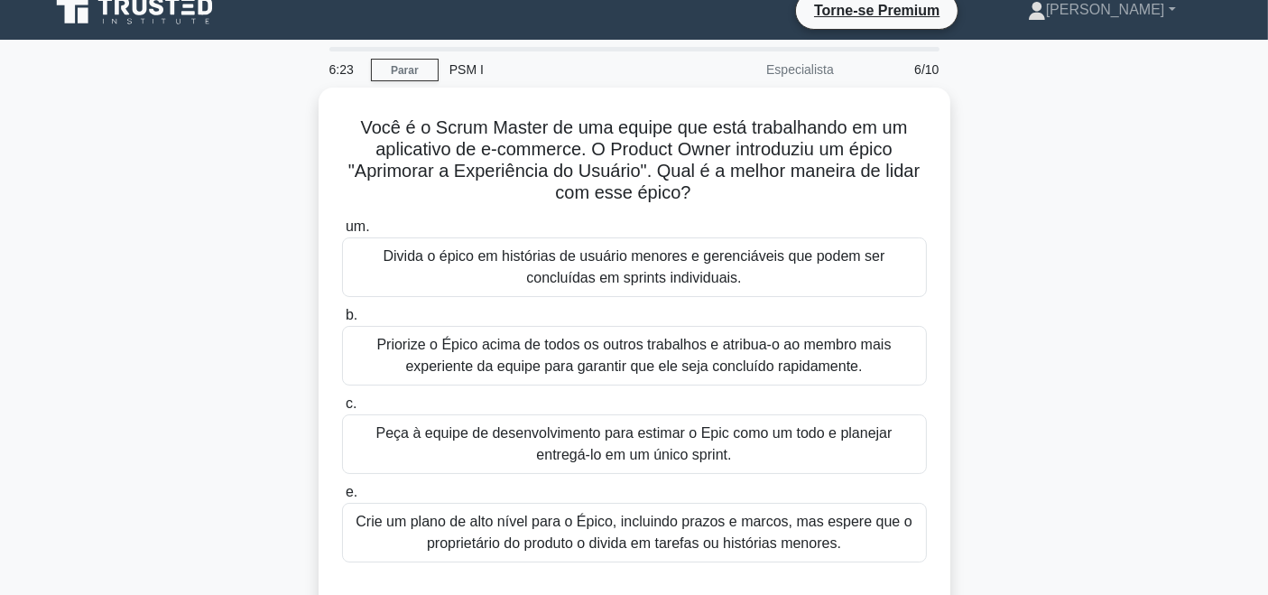
scroll to position [40, 0]
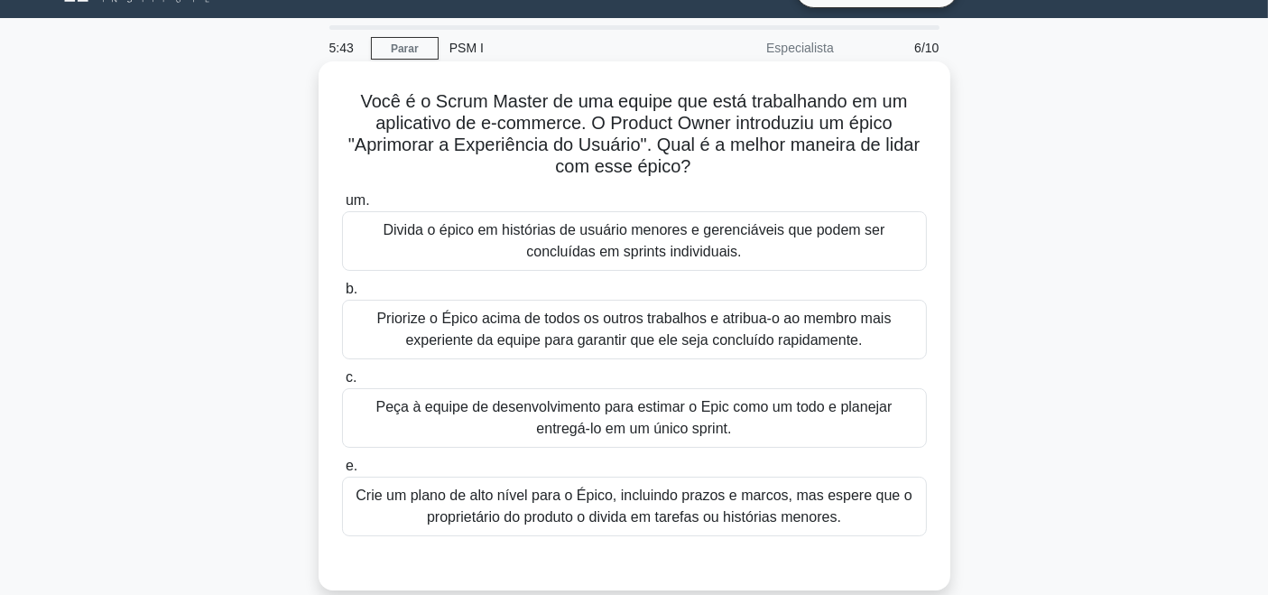
click at [780, 250] on font "Divida o épico em histórias de usuário menores e gerenciáveis ​​que podem ser c…" at bounding box center [634, 240] width 568 height 43
click at [342, 207] on input "um. Divida o épico em histórias de usuário menores e gerenciáveis ​​que podem s…" at bounding box center [342, 201] width 0 height 12
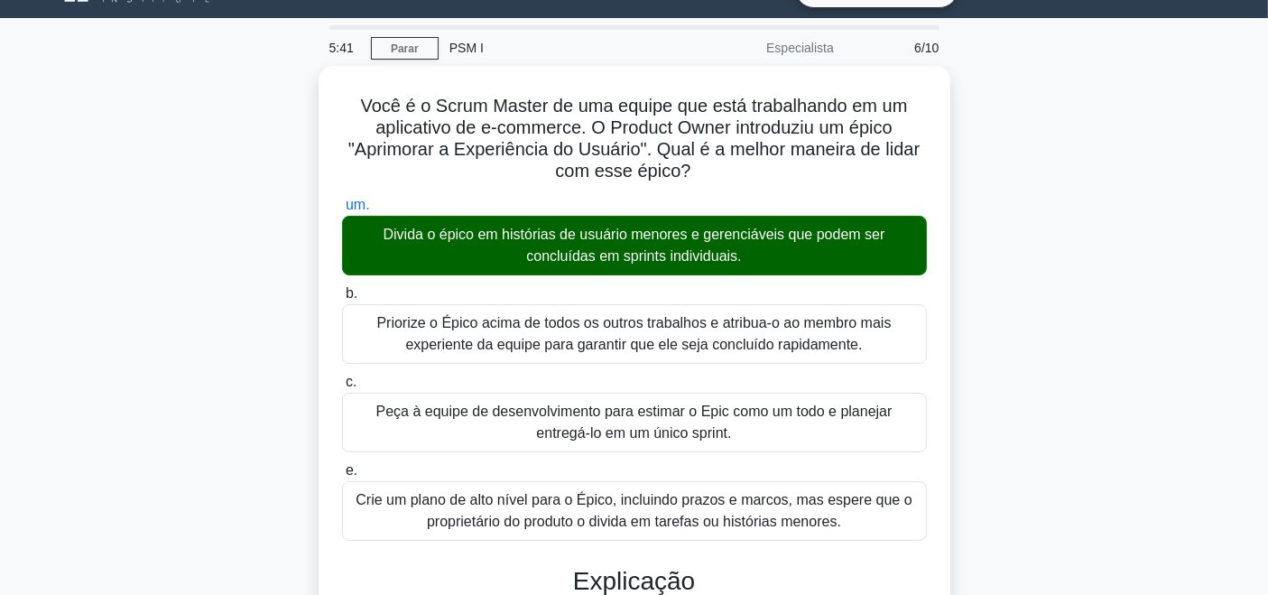
scroll to position [516, 0]
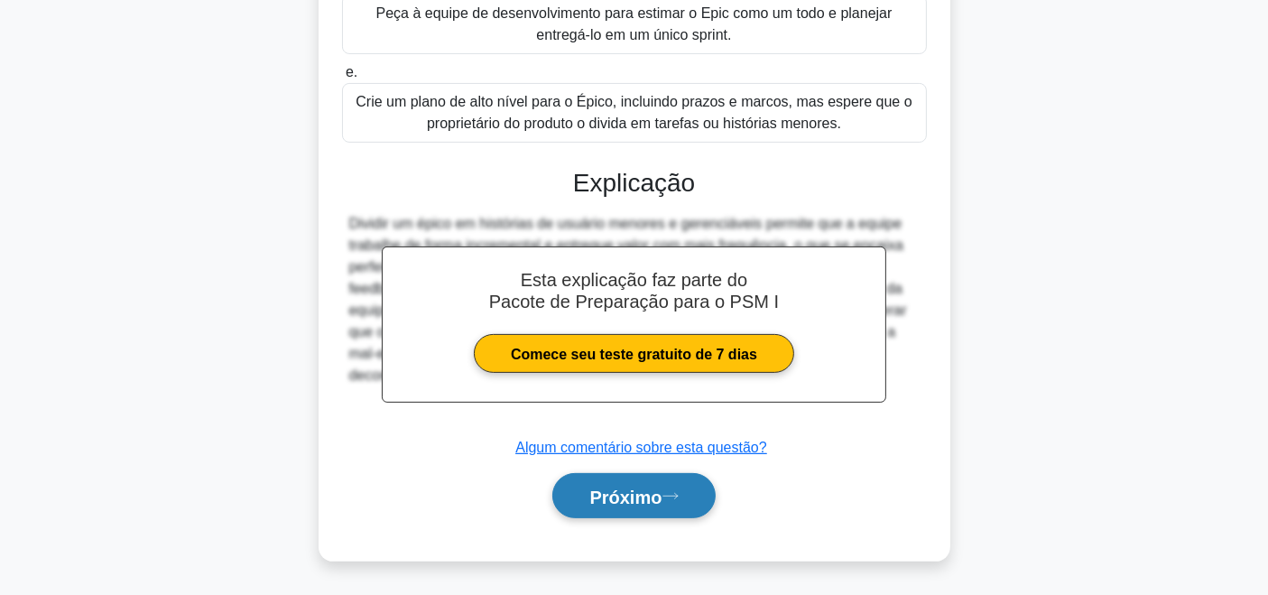
click at [611, 519] on button "Próximo" at bounding box center [633, 496] width 162 height 46
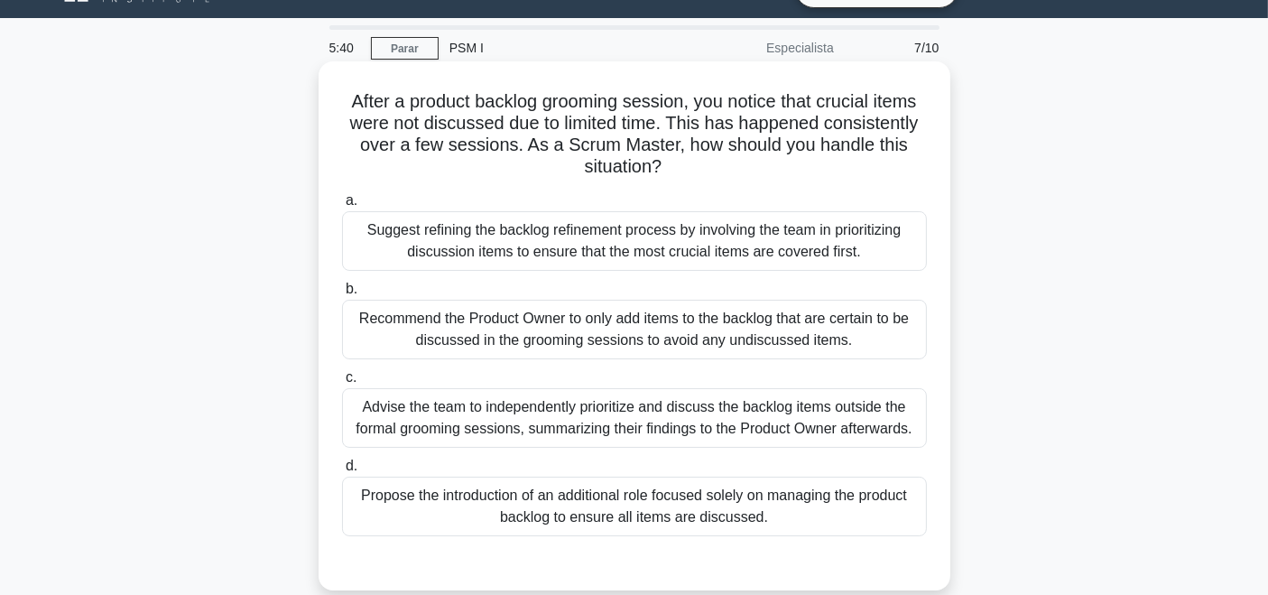
scroll to position [61, 0]
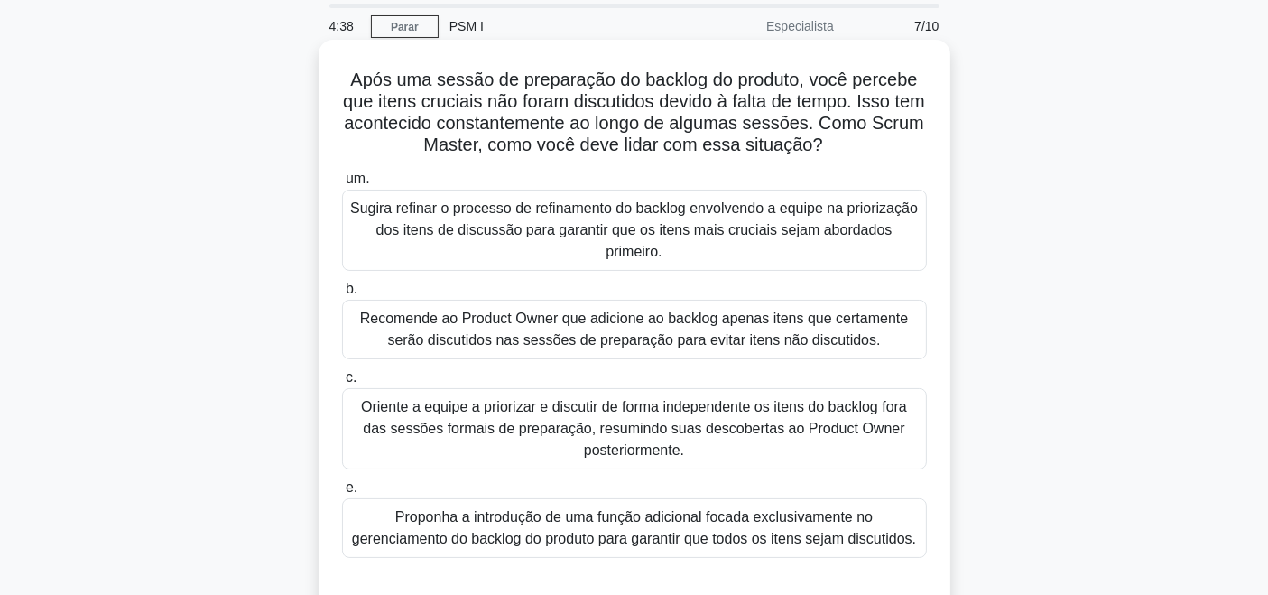
click at [708, 218] on font "Sugira refinar o processo de refinamento do backlog envolvendo a equipe na prio…" at bounding box center [634, 229] width 568 height 59
click at [342, 185] on input "um. Sugira refinar o processo de refinamento do backlog envolvendo a equipe na …" at bounding box center [342, 179] width 0 height 12
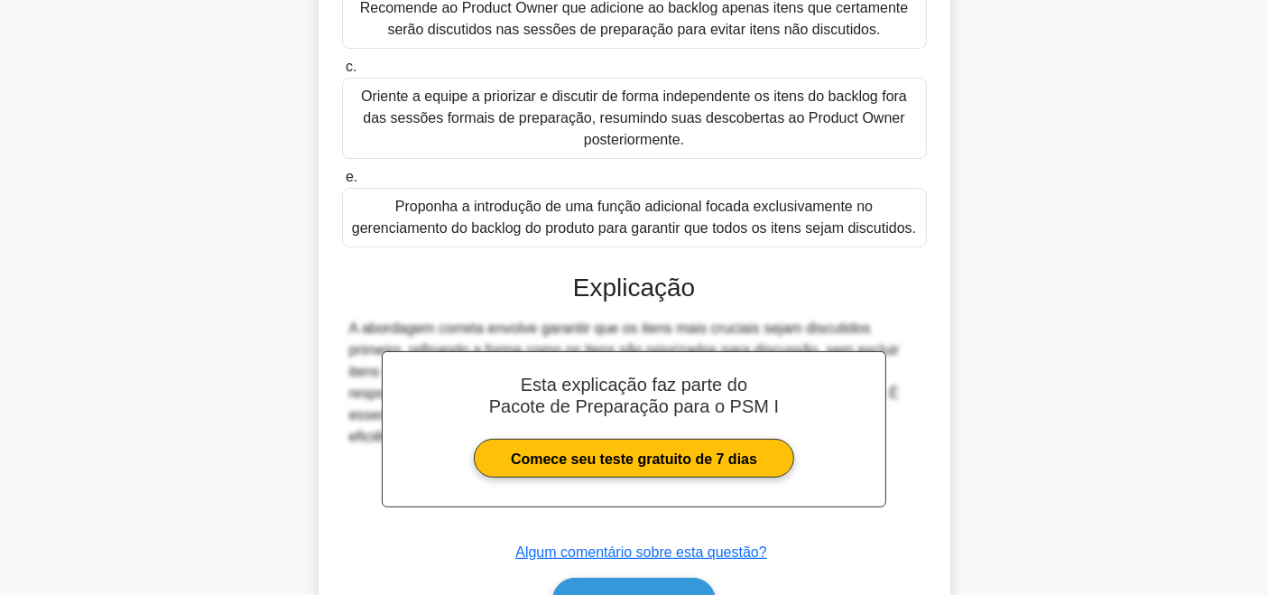
scroll to position [516, 0]
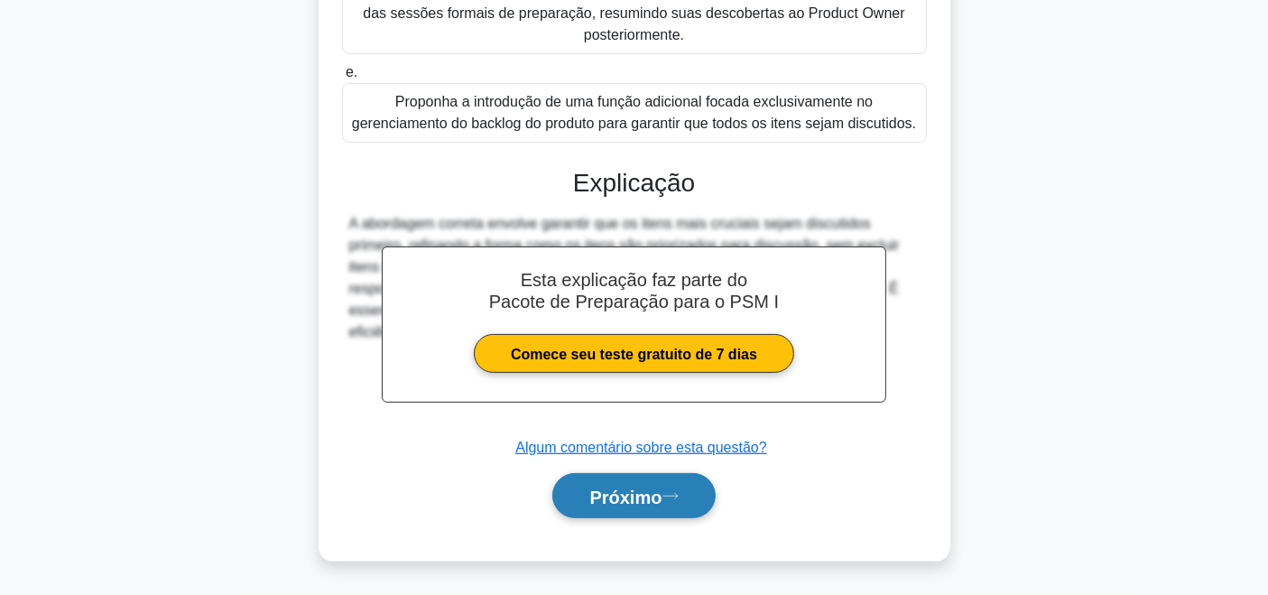
click at [635, 506] on font "Próximo" at bounding box center [625, 496] width 72 height 20
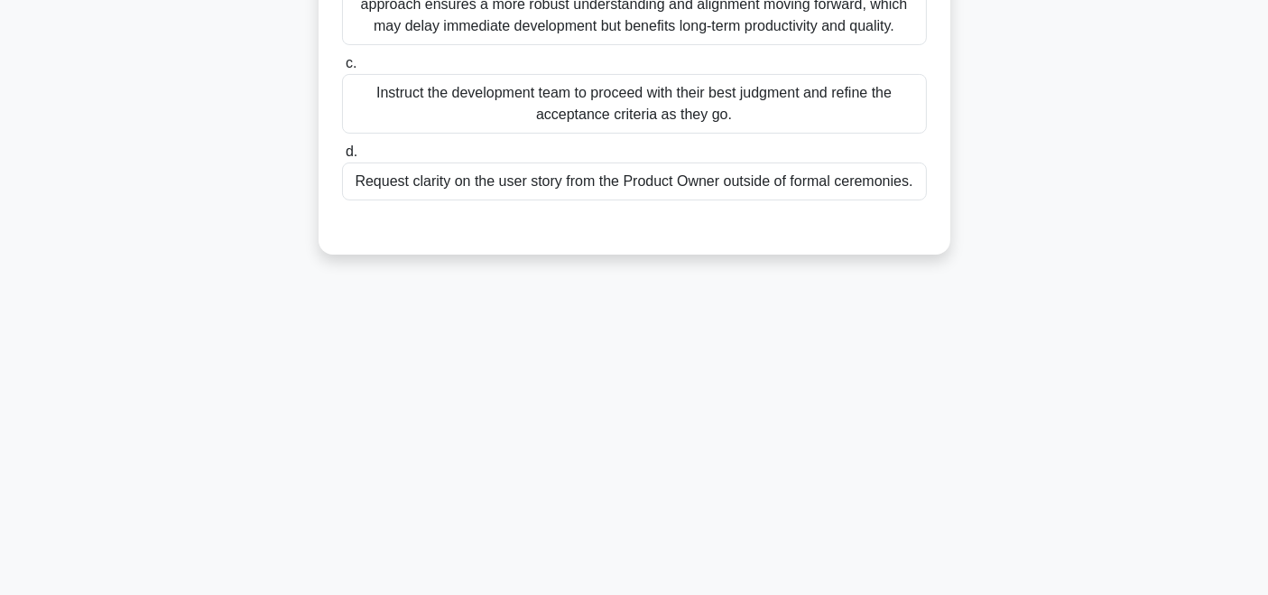
scroll to position [105, 0]
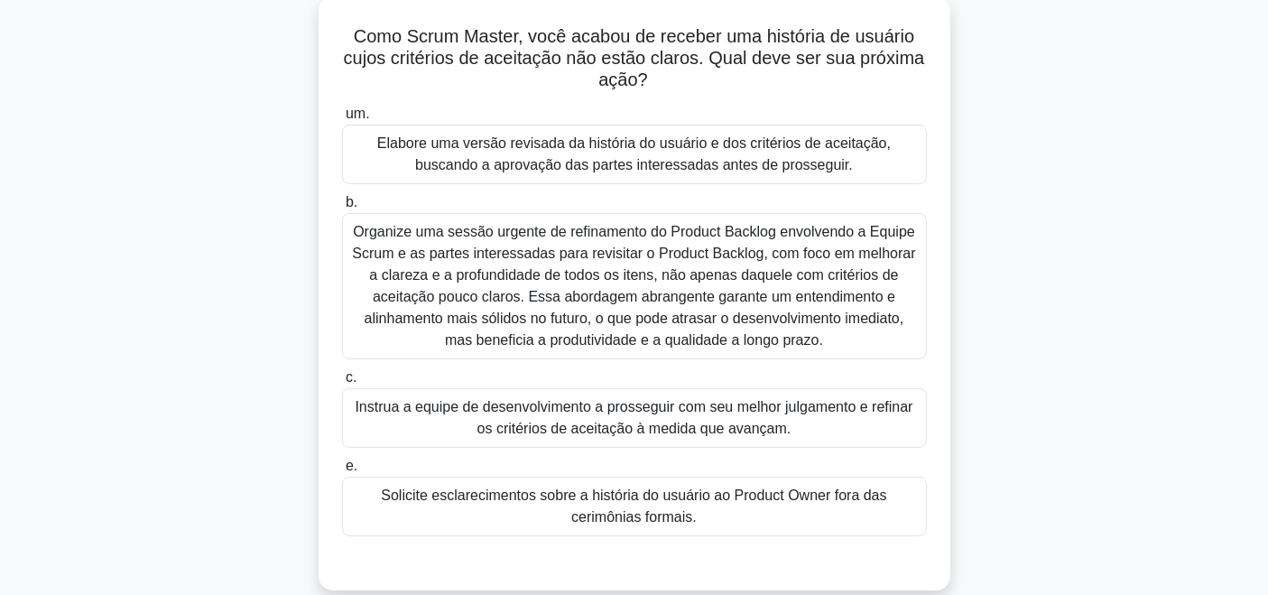
click at [915, 159] on font "Elabore uma versão revisada da história do usuário e dos critérios de aceitação…" at bounding box center [634, 154] width 568 height 43
click at [342, 120] on input "um. Elabore uma versão revisada da história do usuário e dos critérios de aceit…" at bounding box center [342, 114] width 0 height 12
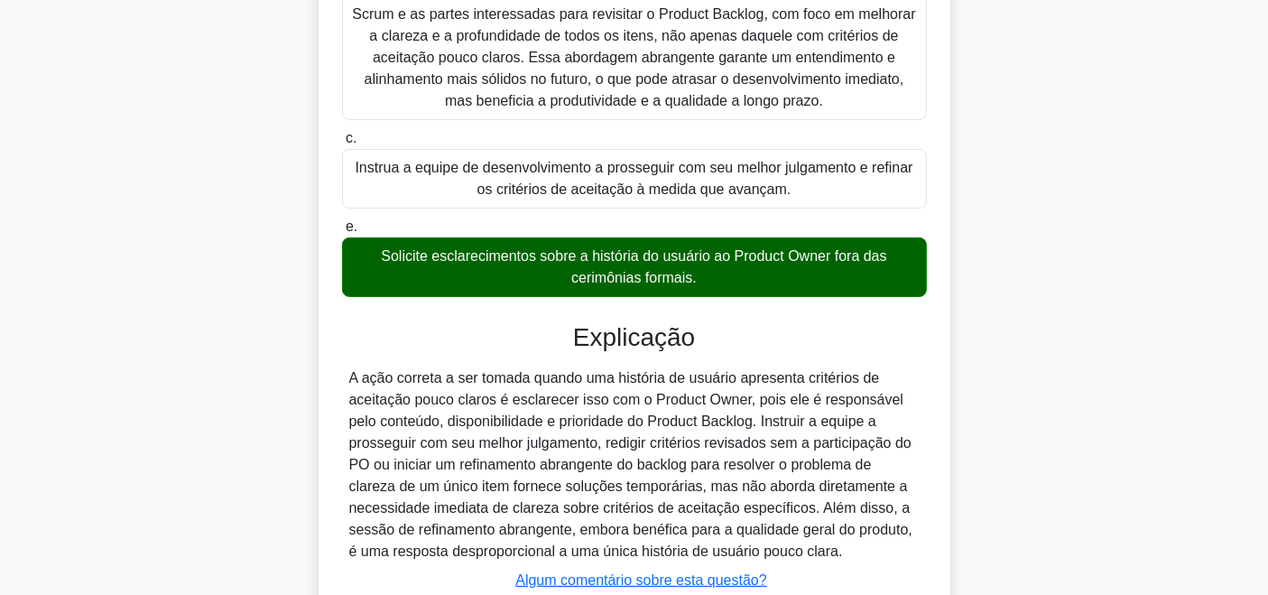
scroll to position [448, 0]
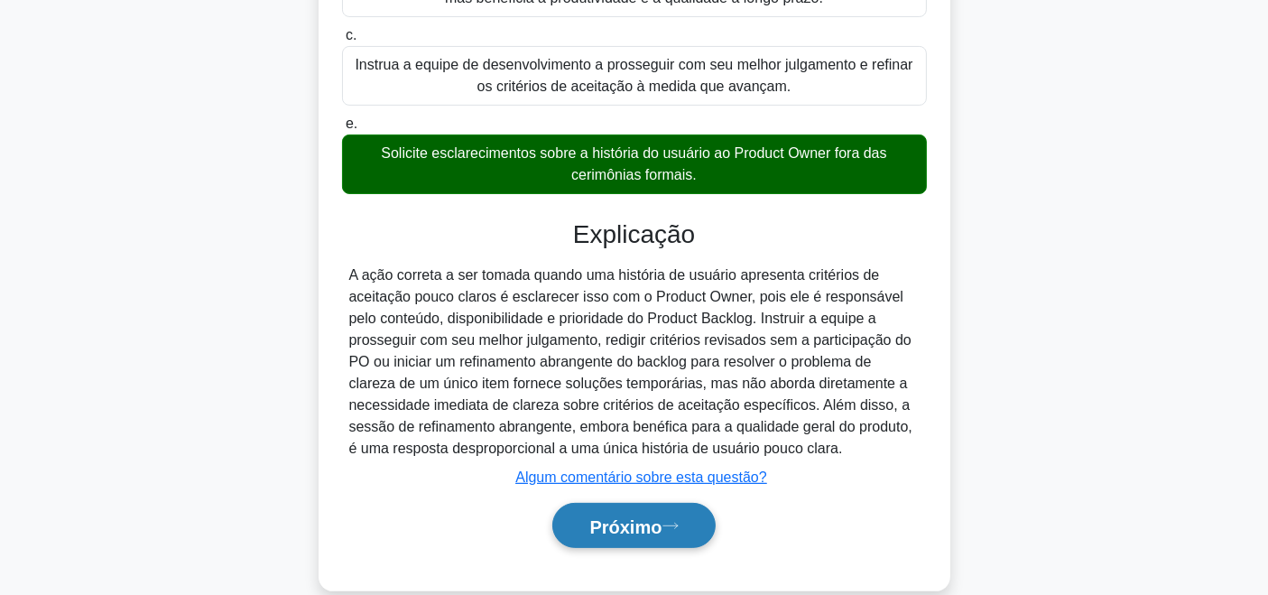
click at [648, 516] on font "Próximo" at bounding box center [625, 526] width 72 height 20
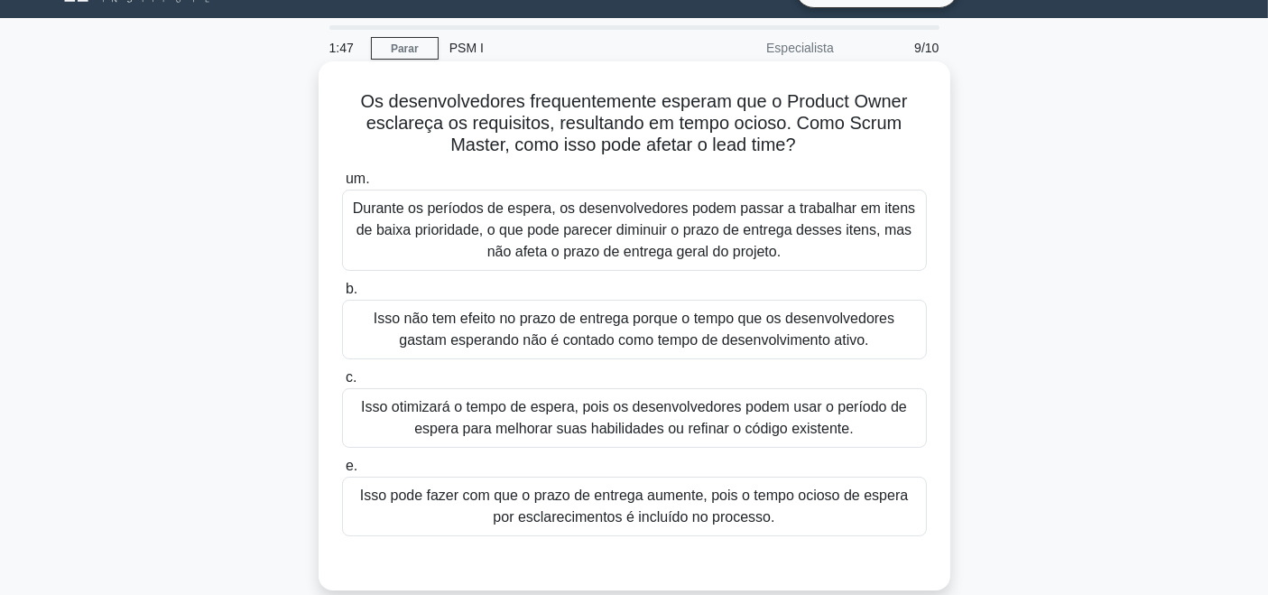
click at [672, 336] on font "Isso não tem efeito no prazo de entrega porque o tempo que os desenvolvedores g…" at bounding box center [634, 328] width 521 height 37
click at [342, 295] on input "b. Isso não tem efeito no prazo de entrega porque o tempo que os desenvolvedore…" at bounding box center [342, 289] width 0 height 12
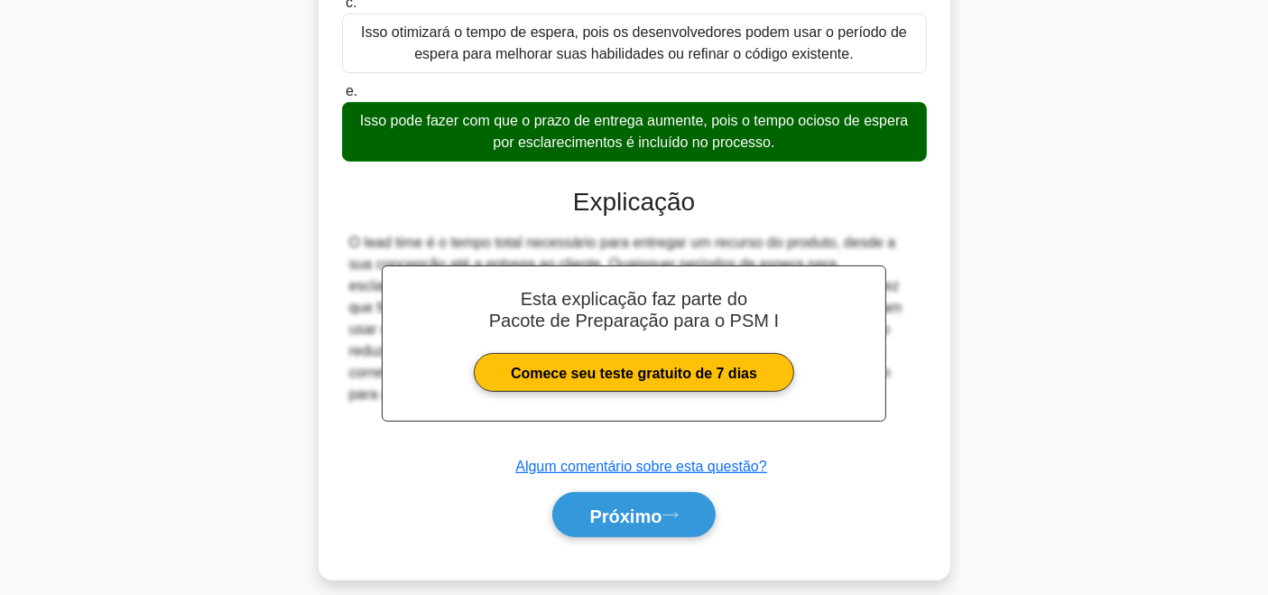
scroll to position [516, 0]
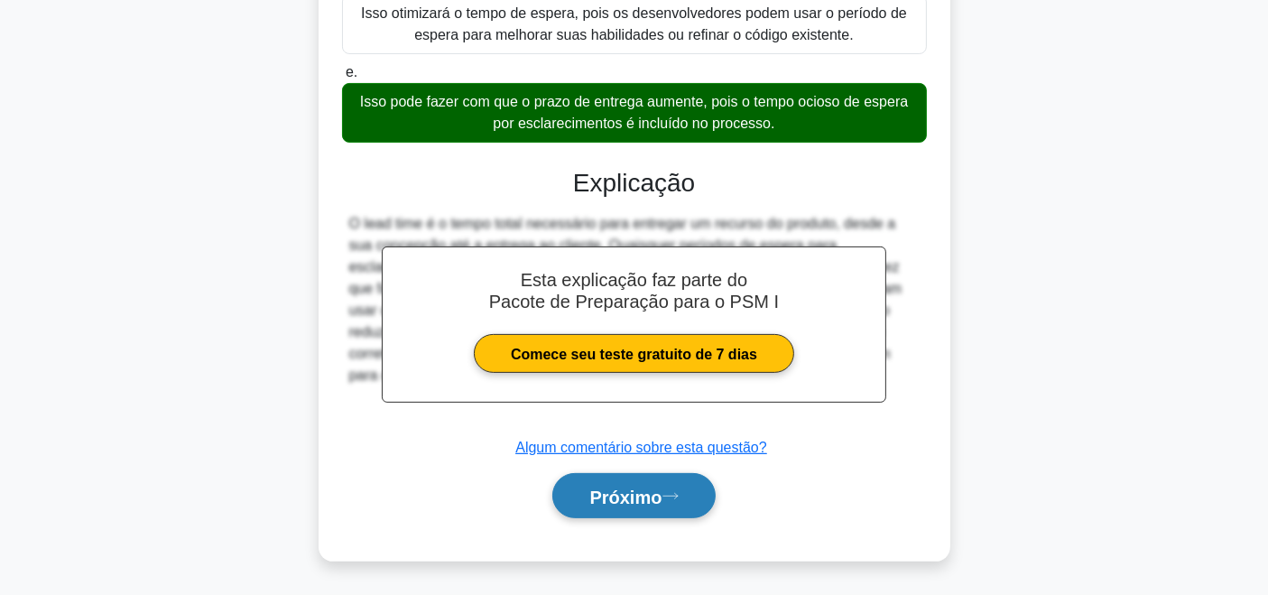
click at [614, 506] on font "Próximo" at bounding box center [625, 496] width 72 height 20
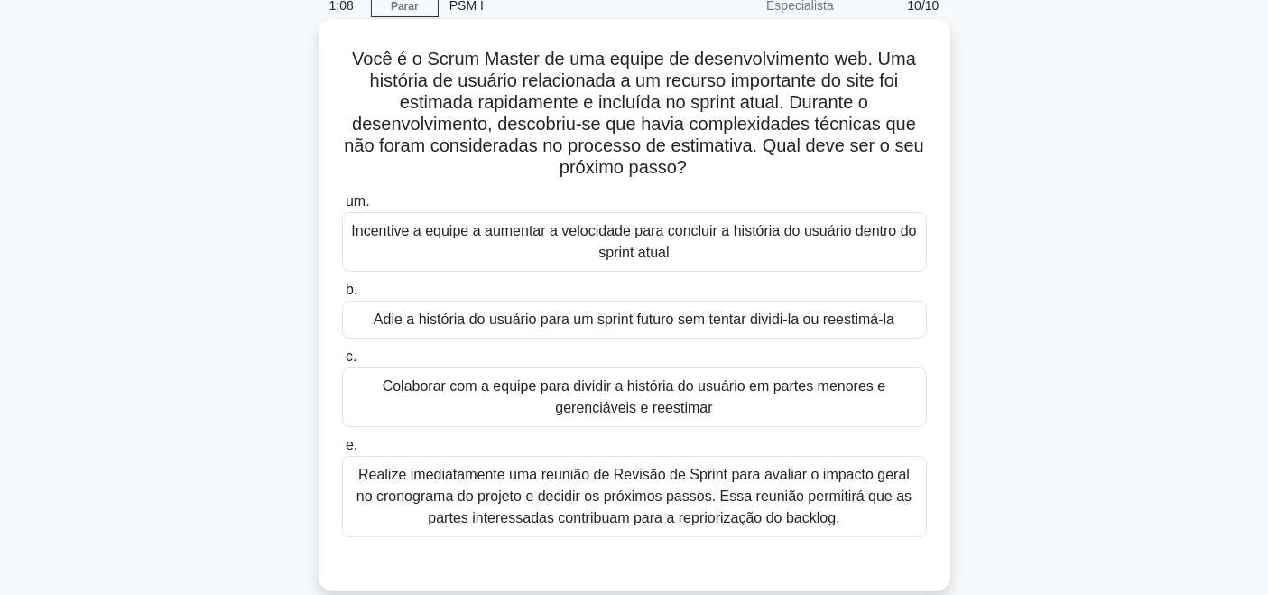
click at [792, 397] on font "Colaborar com a equipe para dividir a história do usuário em partes menores e g…" at bounding box center [634, 396] width 568 height 43
click at [342, 363] on input "c. Colaborar com a equipe para dividir a história do usuário em partes menores …" at bounding box center [342, 357] width 0 height 12
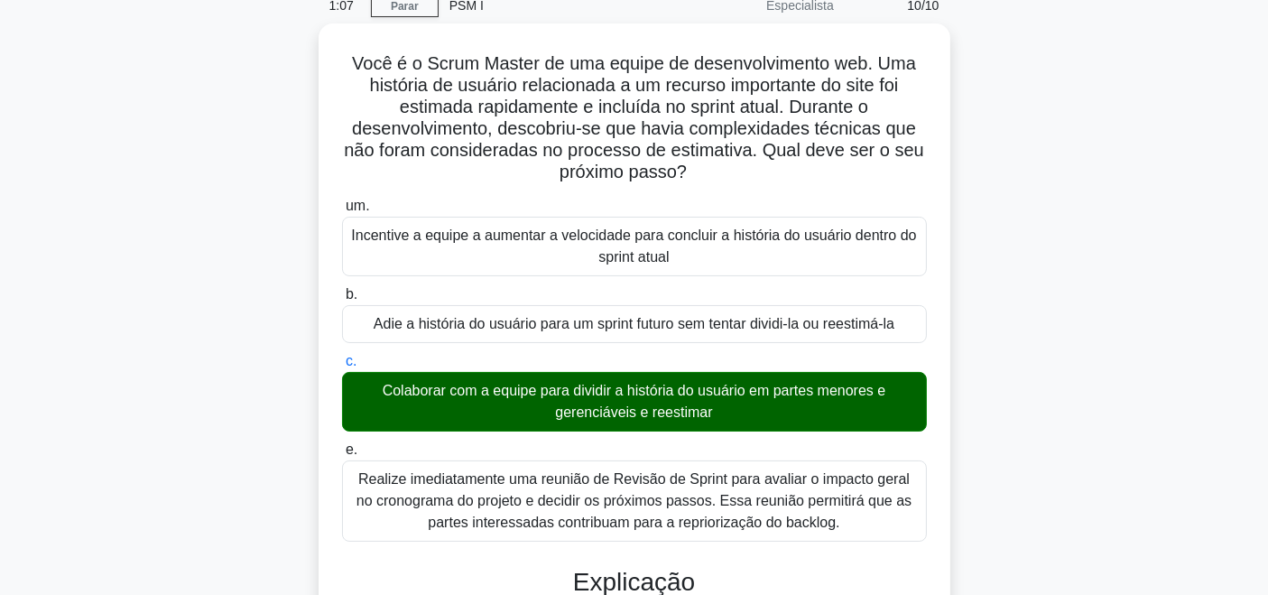
scroll to position [512, 0]
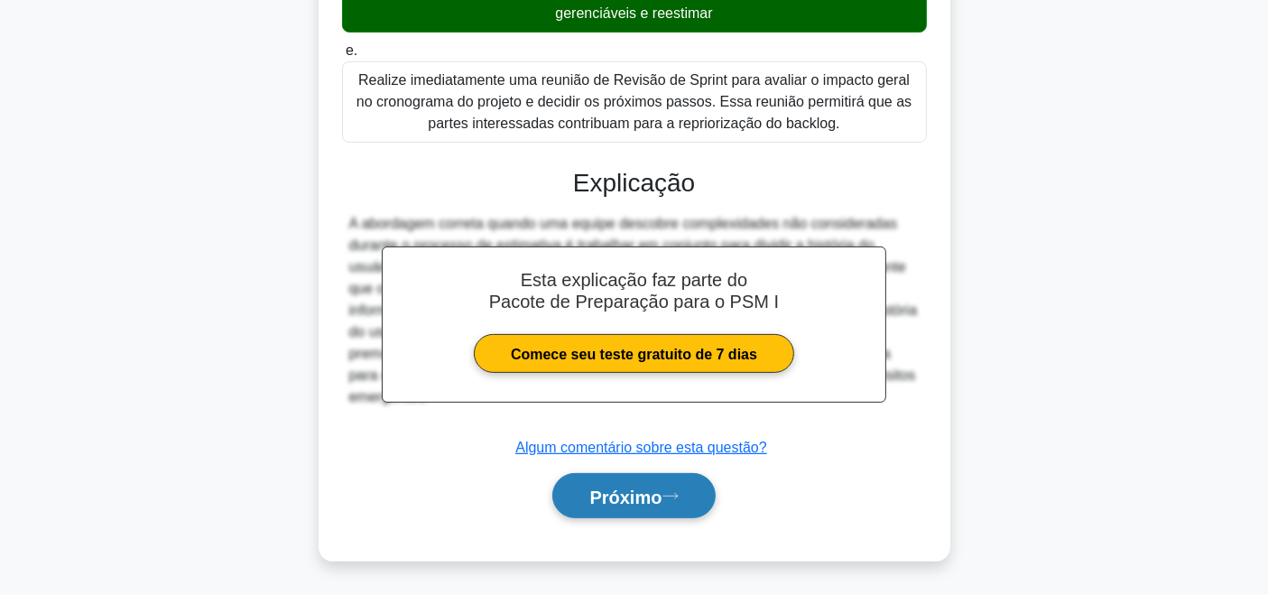
click at [591, 519] on button "Próximo" at bounding box center [633, 496] width 162 height 46
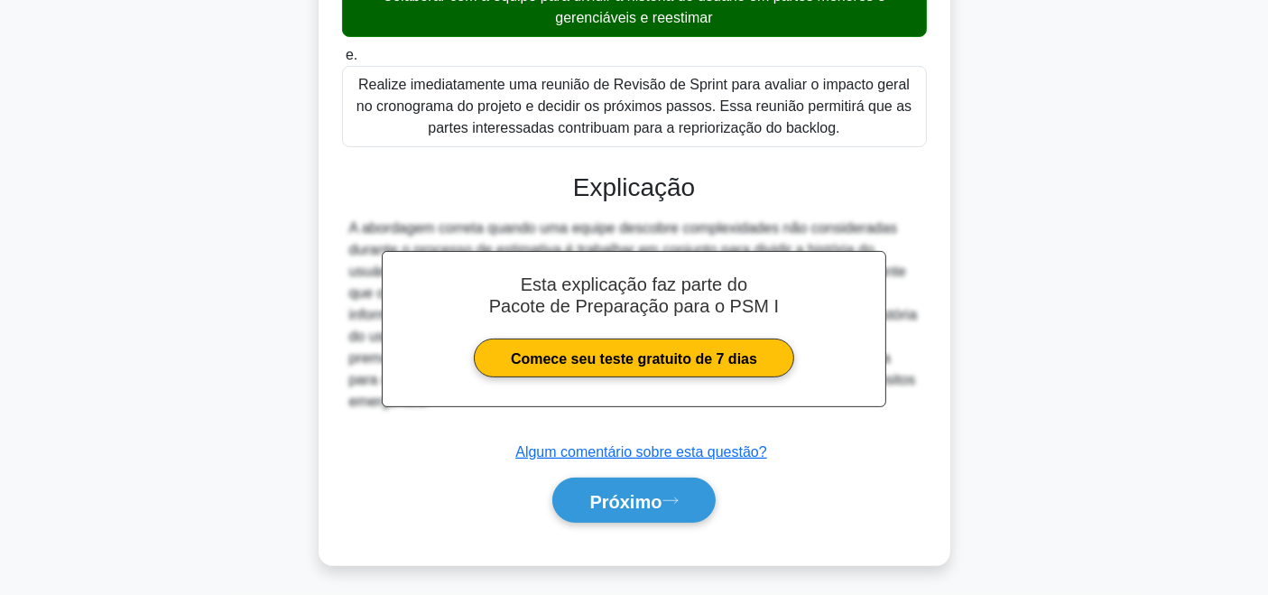
scroll to position [577, 0]
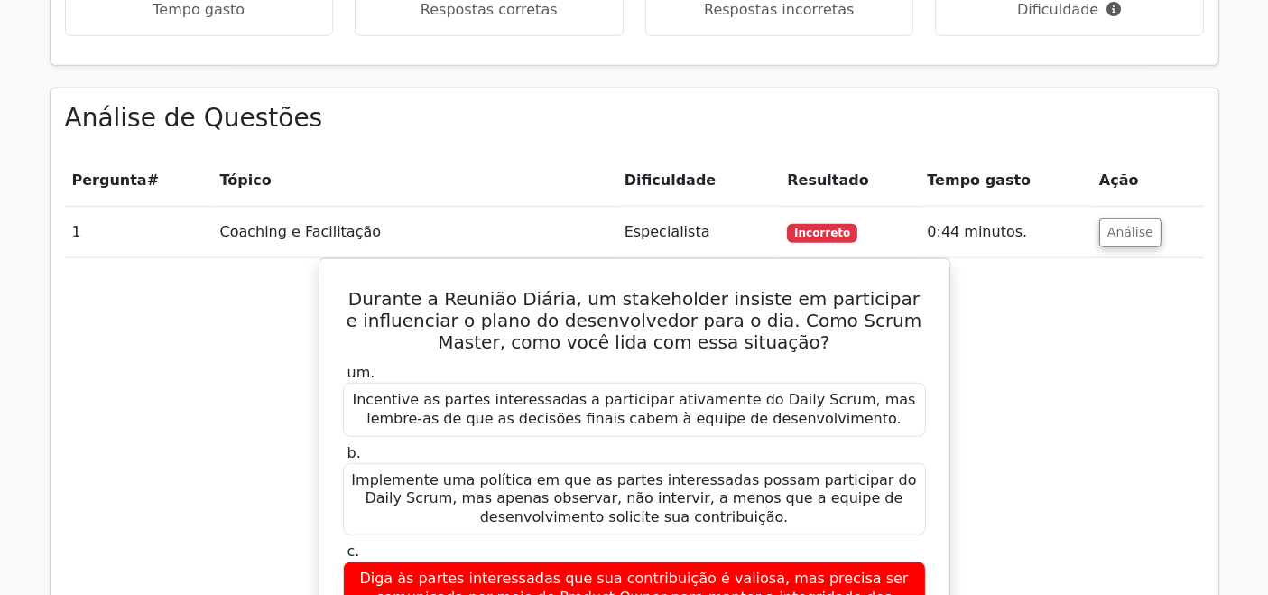
scroll to position [1556, 0]
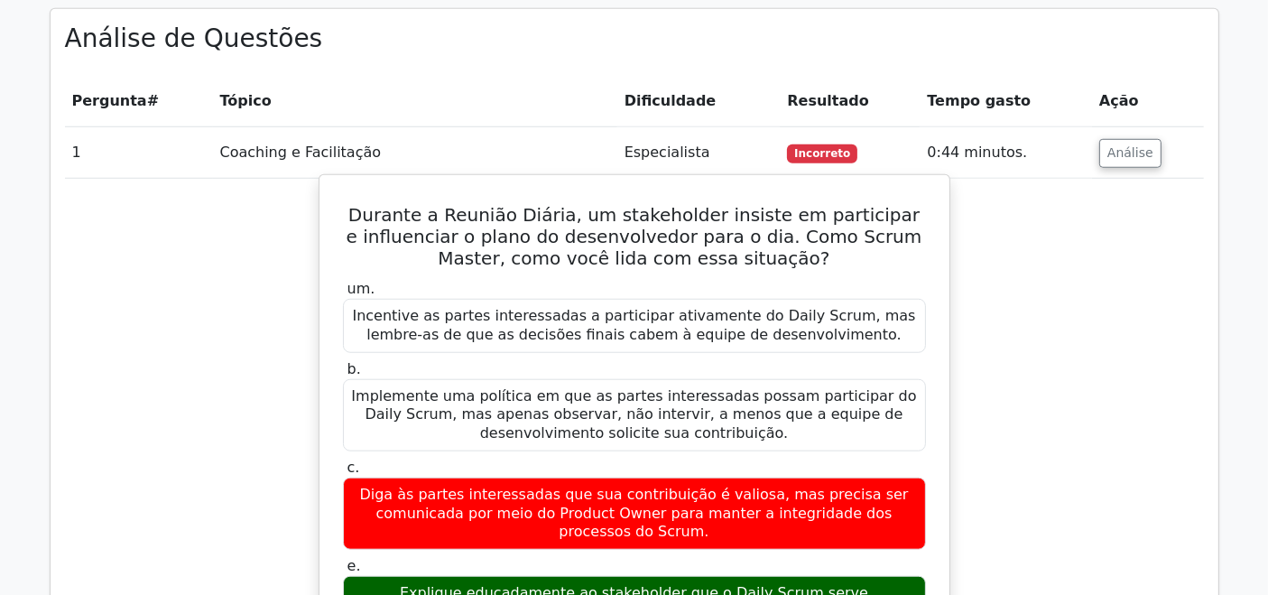
click at [669, 387] on font "Implemente uma política em que as partes interessadas possam participar do Dail…" at bounding box center [633, 414] width 565 height 55
click at [687, 485] on font "Diga às partes interessadas que sua contribuição é valiosa, mas precisa ser com…" at bounding box center [633, 512] width 549 height 55
drag, startPoint x: 1030, startPoint y: 418, endPoint x: 920, endPoint y: 522, distance: 151.3
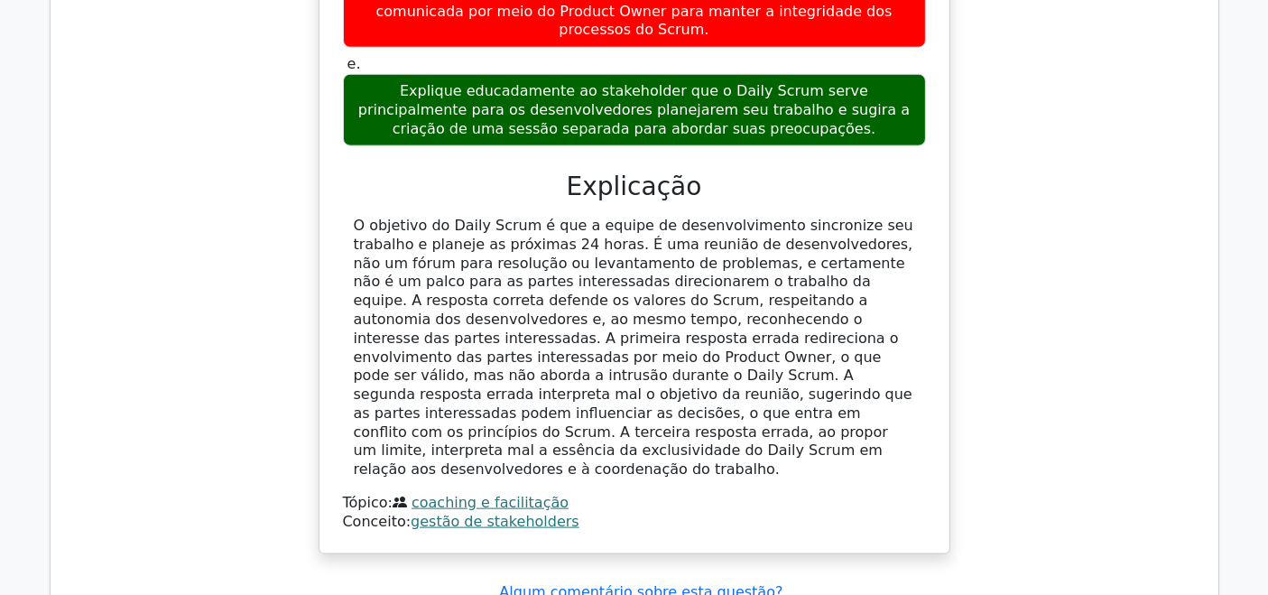
scroll to position [2064, 0]
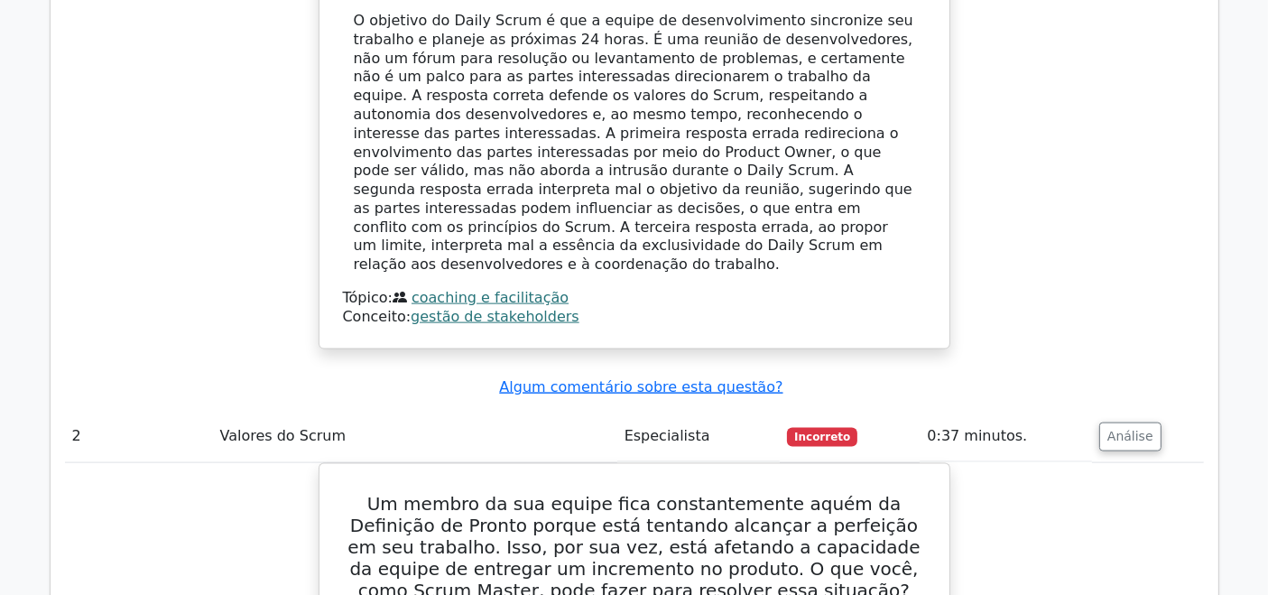
scroll to position [2387, 0]
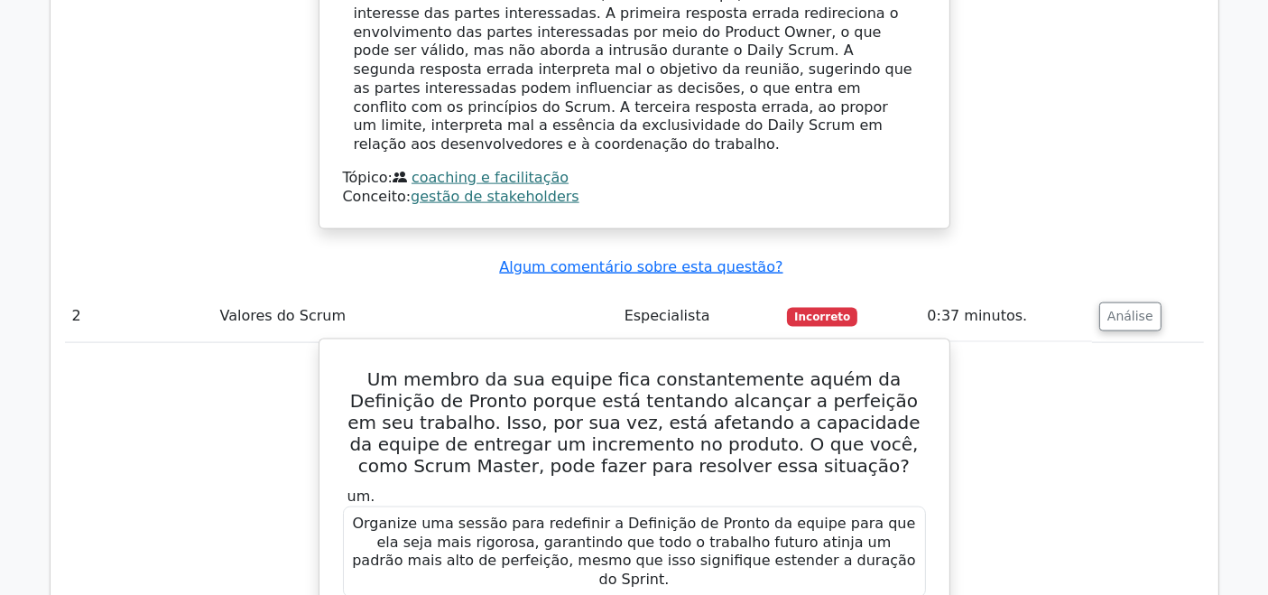
drag, startPoint x: 503, startPoint y: 365, endPoint x: 814, endPoint y: 384, distance: 311.9
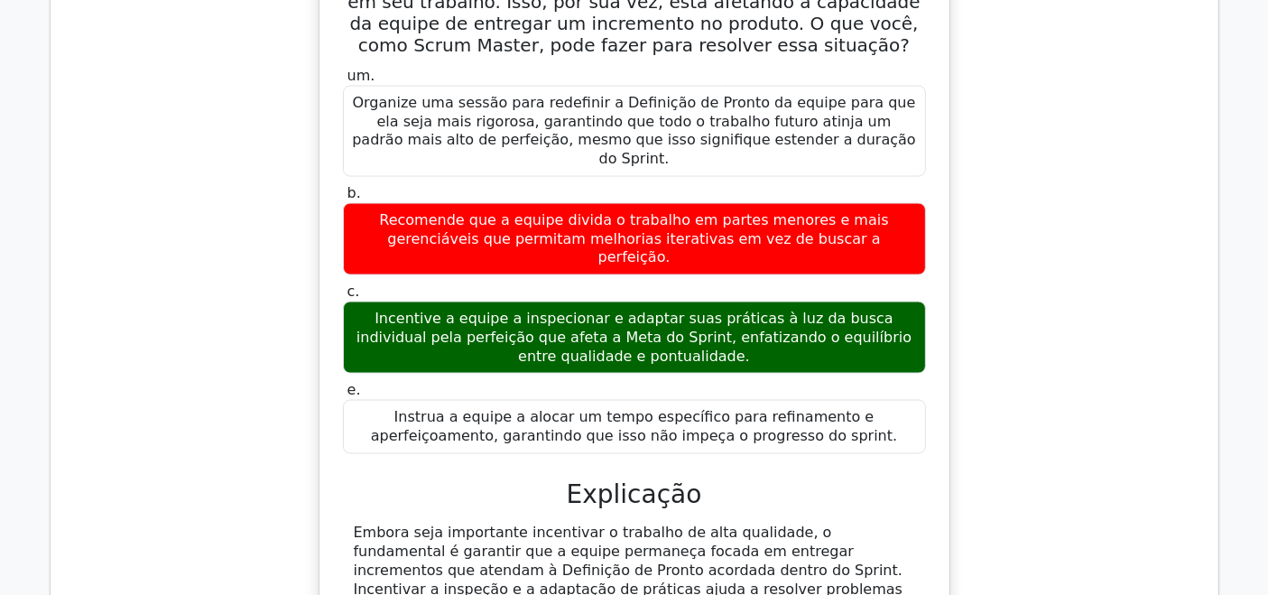
scroll to position [3011, 0]
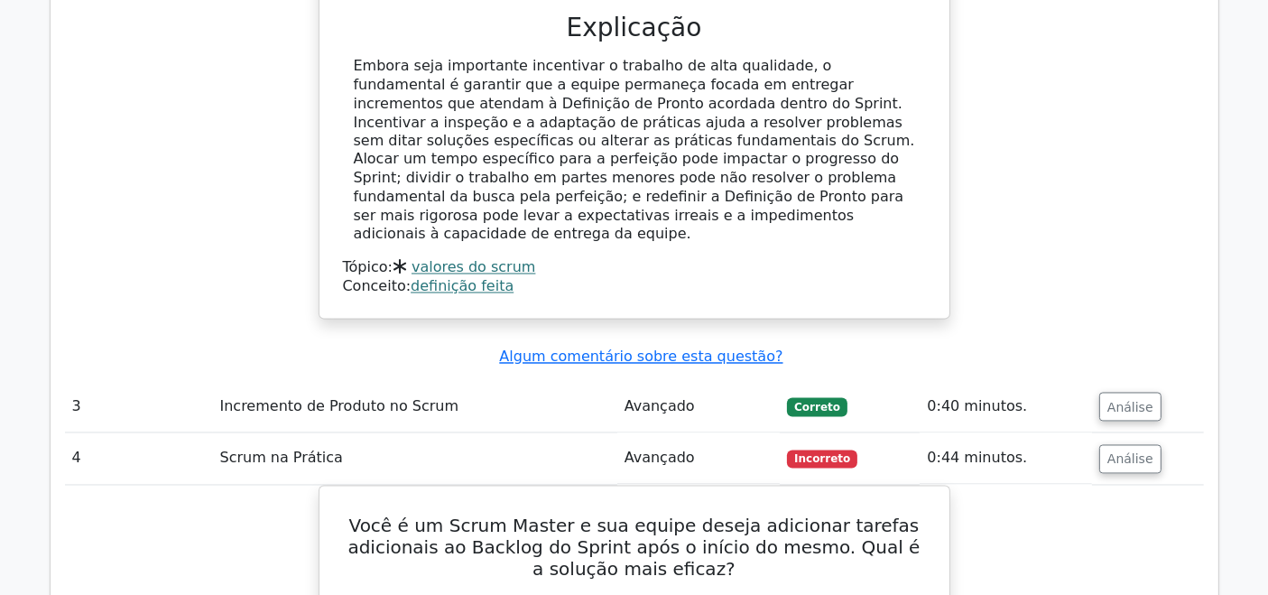
scroll to position [3283, 0]
